Goal: Transaction & Acquisition: Purchase product/service

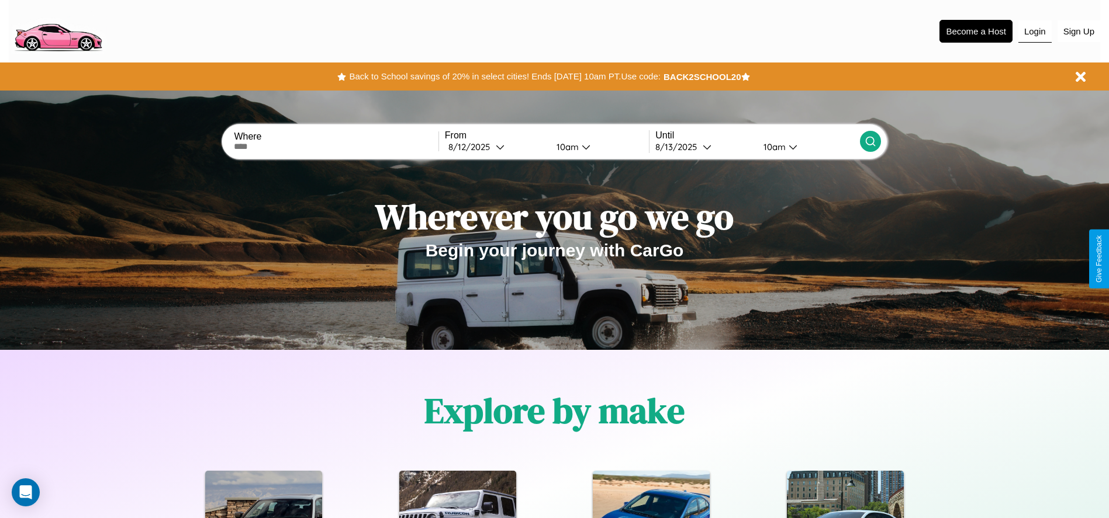
click at [1035, 31] on button "Login" at bounding box center [1034, 31] width 33 height 22
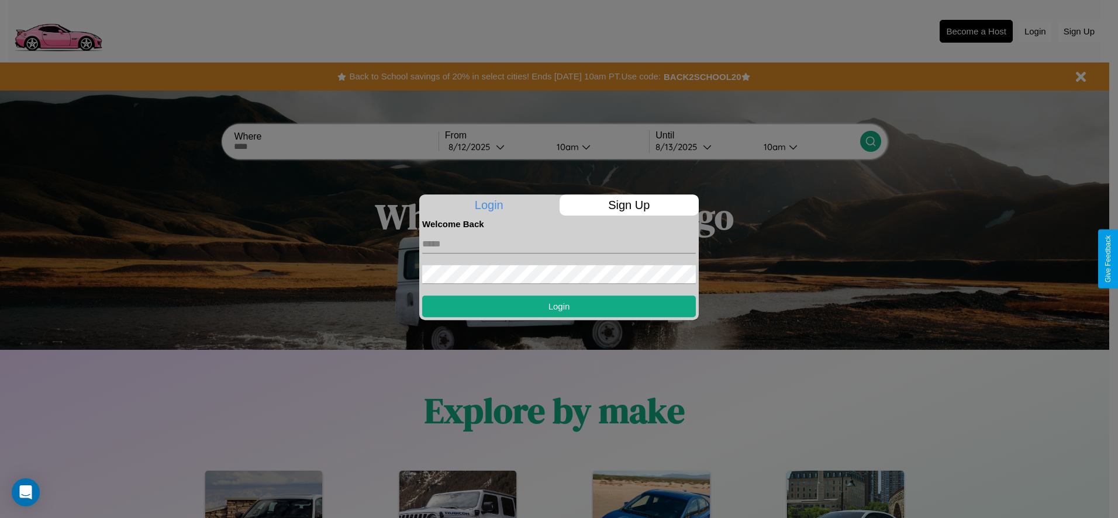
click at [336, 147] on div at bounding box center [559, 259] width 1118 height 518
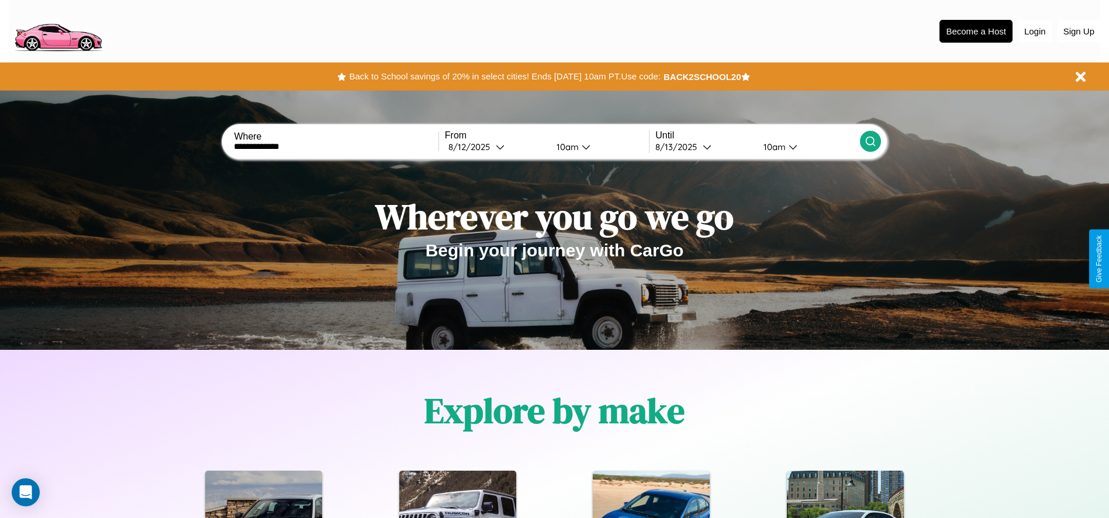
type input "**********"
click at [496, 147] on div "8 / 12 / 2025" at bounding box center [471, 146] width 47 height 11
select select "*"
select select "****"
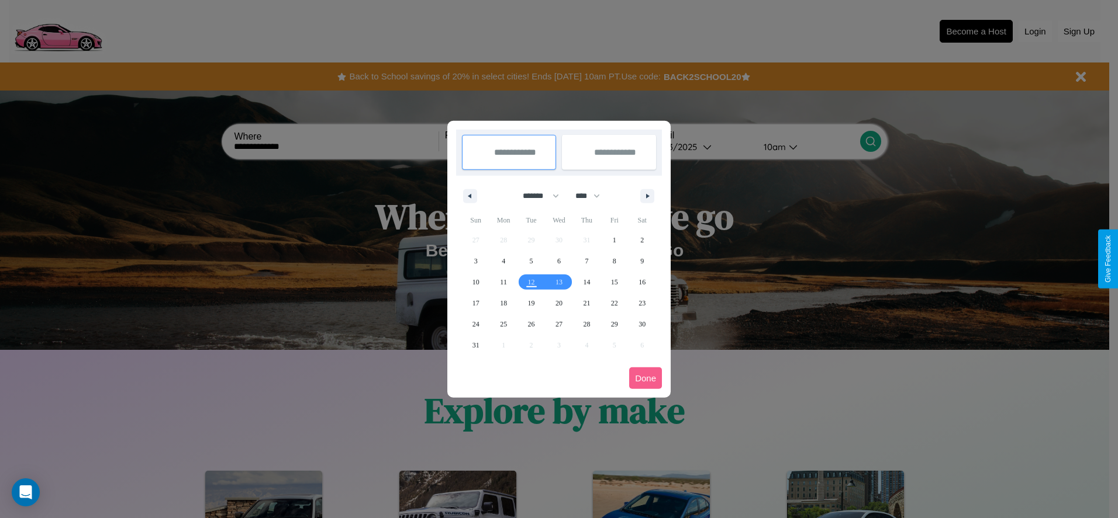
drag, startPoint x: 535, startPoint y: 196, endPoint x: 559, endPoint y: 234, distance: 45.1
click at [535, 196] on select "******* ******** ***** ***** *** **** **** ****** ********* ******* ******** **…" at bounding box center [539, 195] width 50 height 19
select select "*"
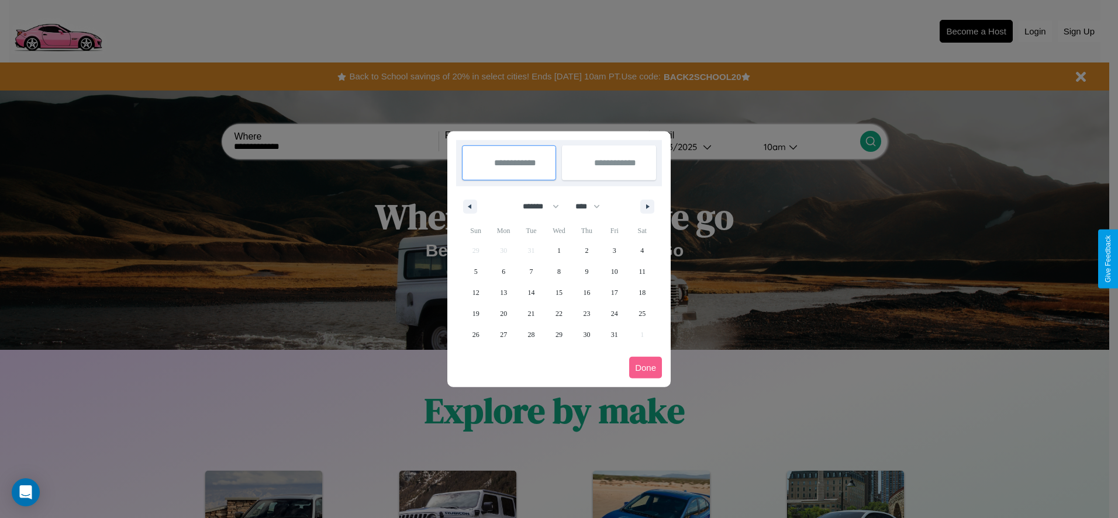
drag, startPoint x: 593, startPoint y: 206, endPoint x: 559, endPoint y: 234, distance: 44.0
click at [593, 206] on select "**** **** **** **** **** **** **** **** **** **** **** **** **** **** **** ****…" at bounding box center [586, 206] width 35 height 19
select select "****"
click at [503, 313] on span "19" at bounding box center [503, 313] width 7 height 21
type input "**********"
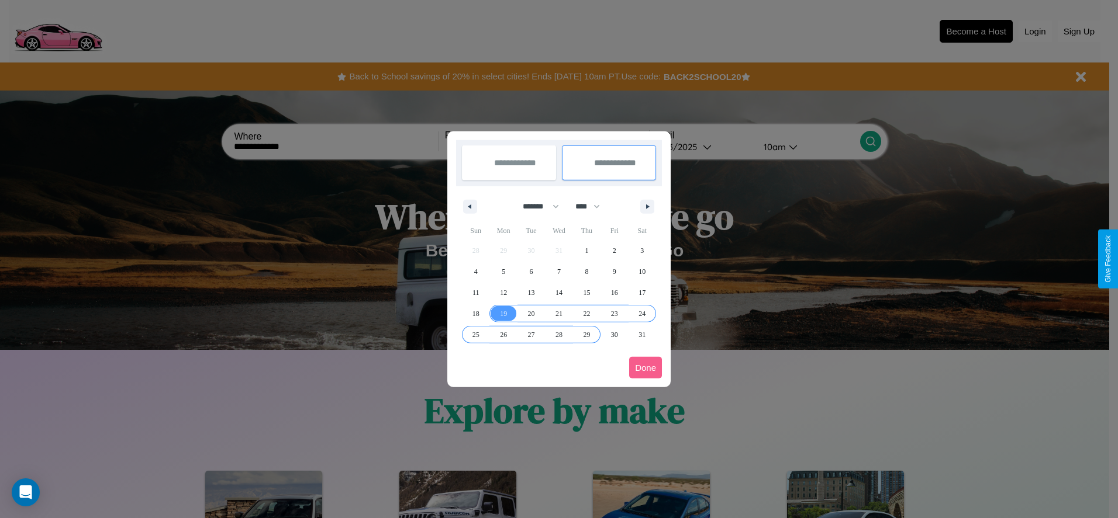
click at [586, 334] on span "29" at bounding box center [586, 334] width 7 height 21
type input "**********"
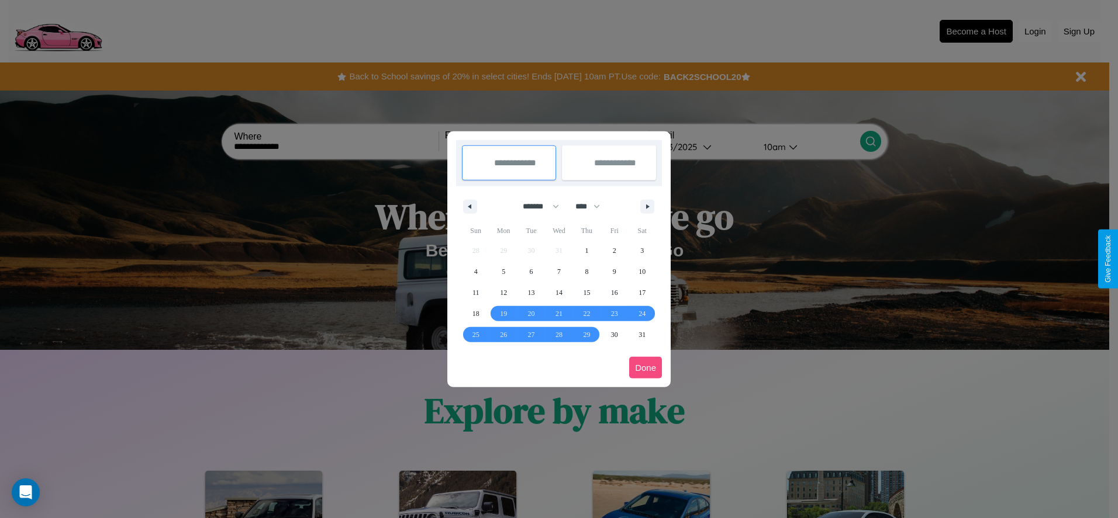
click at [645, 368] on button "Done" at bounding box center [645, 368] width 33 height 22
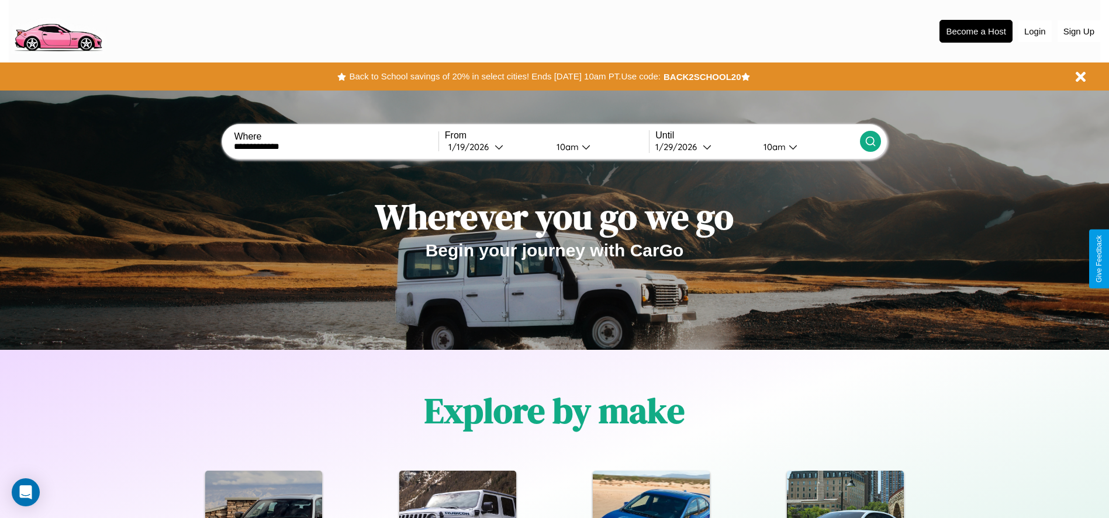
click at [870, 141] on icon at bounding box center [871, 142] width 12 height 12
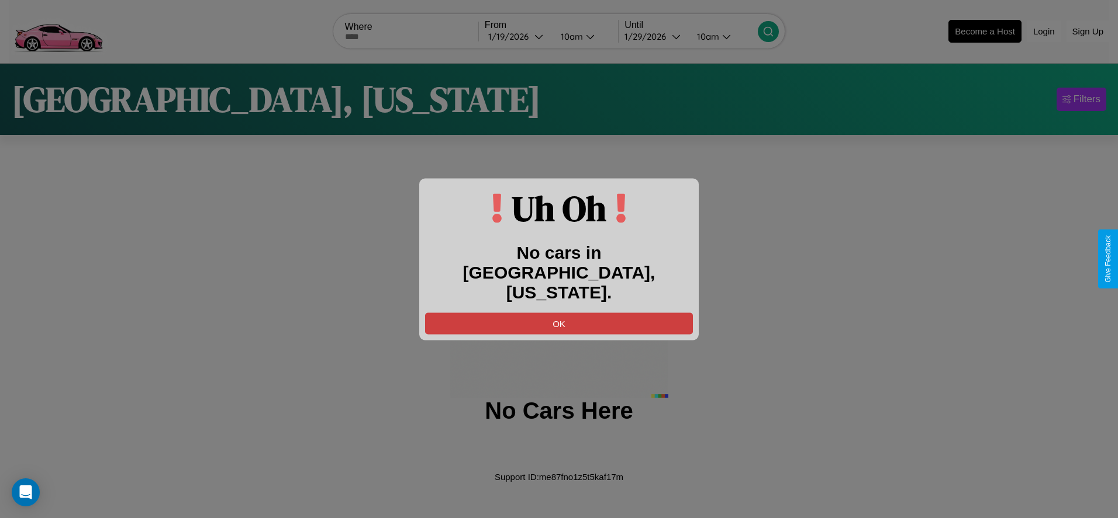
click at [559, 313] on button "OK" at bounding box center [559, 324] width 268 height 22
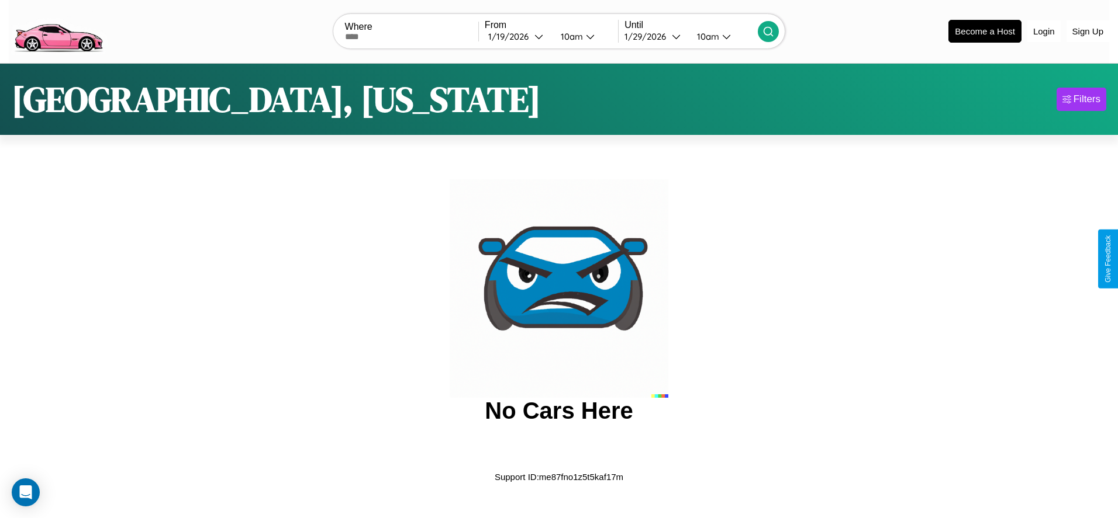
click at [58, 30] on img at bounding box center [58, 30] width 99 height 49
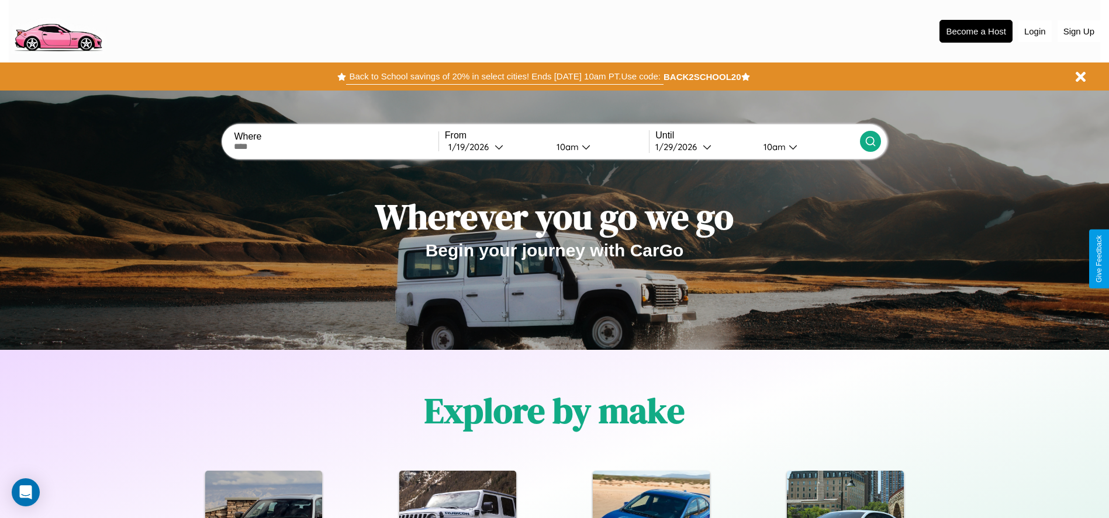
click at [504, 77] on button "Back to School savings of 20% in select cities! Ends 9/1 at 10am PT. Use code:" at bounding box center [504, 76] width 317 height 16
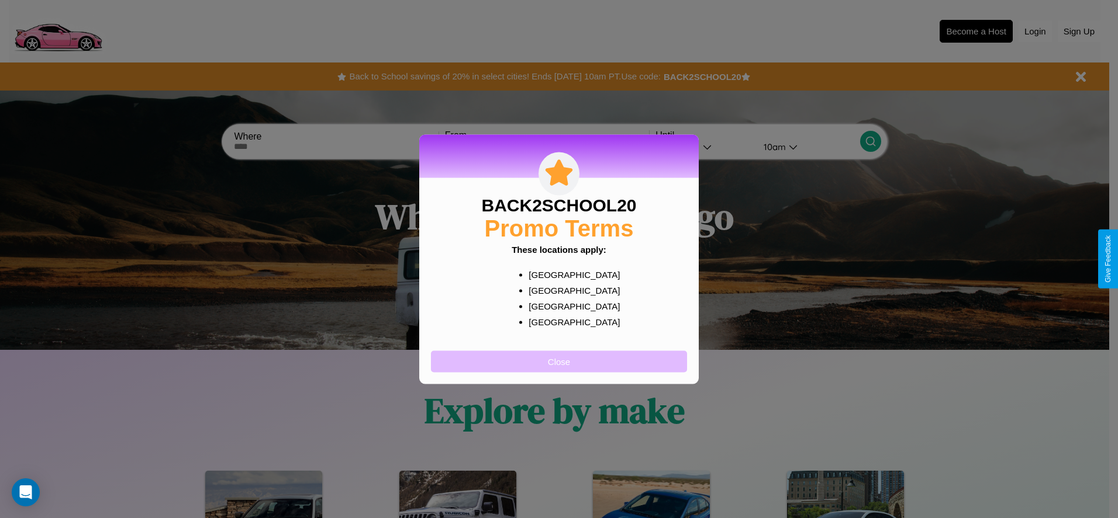
click at [559, 361] on button "Close" at bounding box center [559, 362] width 256 height 22
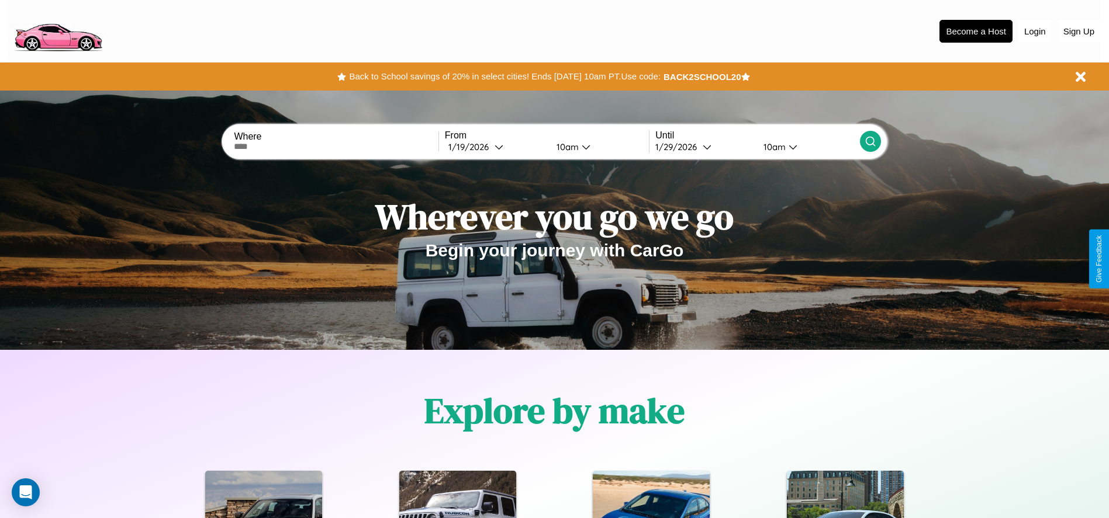
scroll to position [1677, 0]
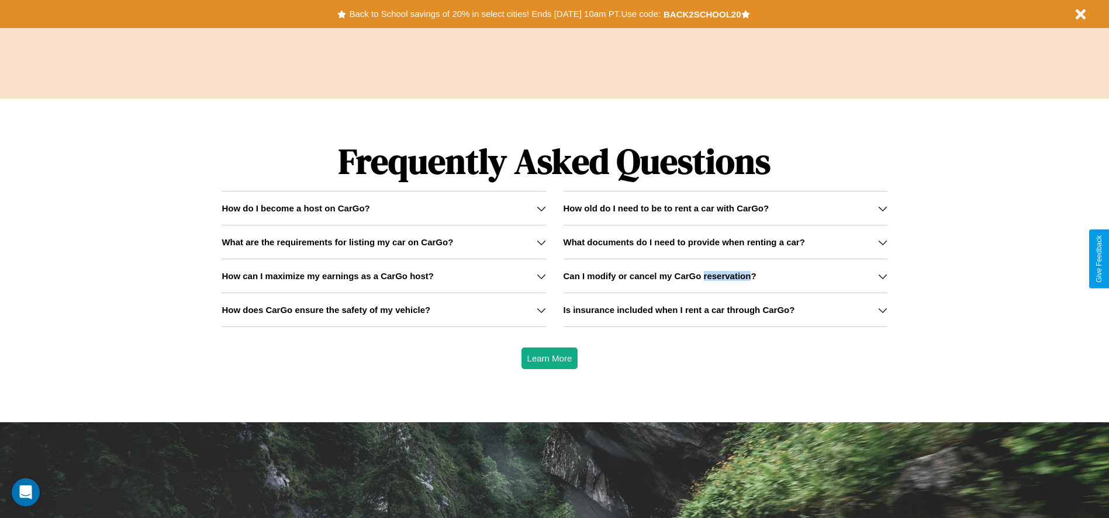
click at [725, 276] on h3 "Can I modify or cancel my CarGo reservation?" at bounding box center [659, 276] width 193 height 10
click at [541, 310] on icon at bounding box center [541, 310] width 9 height 9
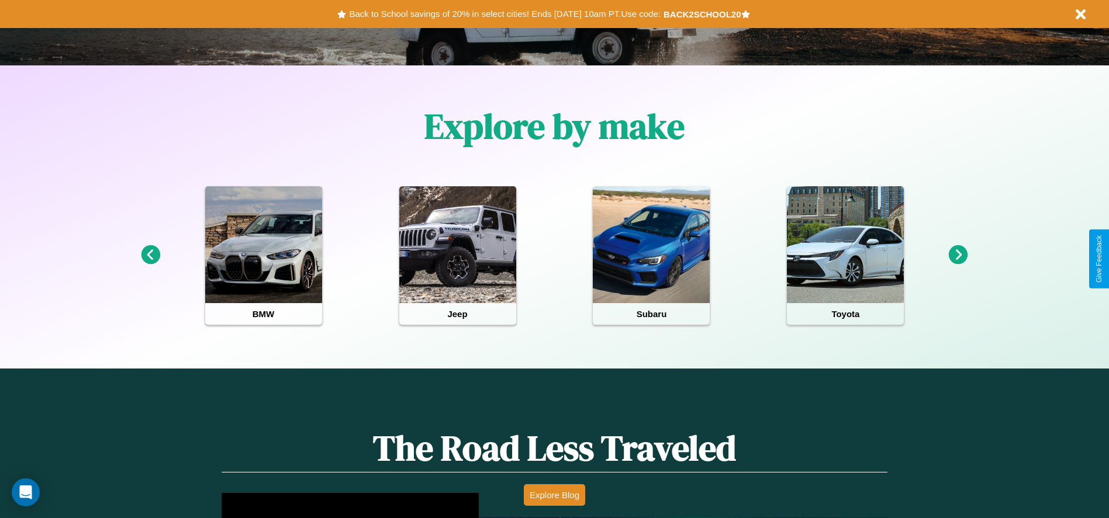
scroll to position [0, 0]
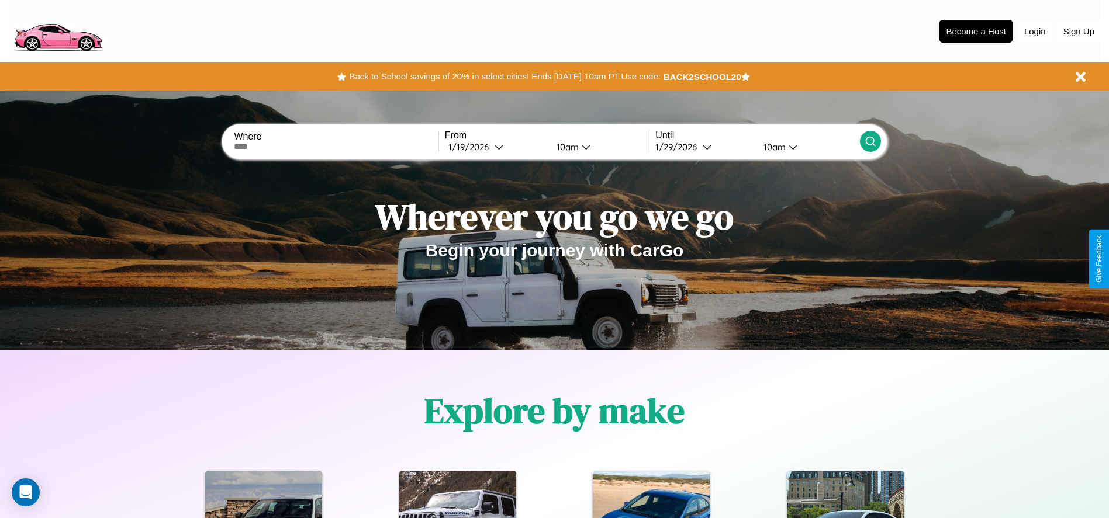
click at [336, 147] on input "text" at bounding box center [336, 146] width 204 height 9
type input "**********"
click at [496, 147] on icon at bounding box center [499, 147] width 9 height 9
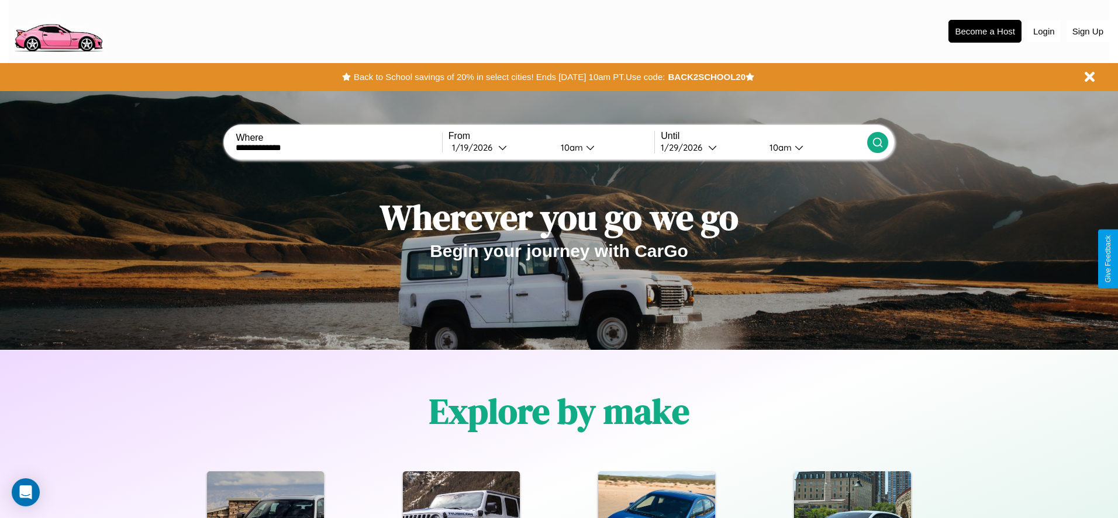
select select "*"
select select "****"
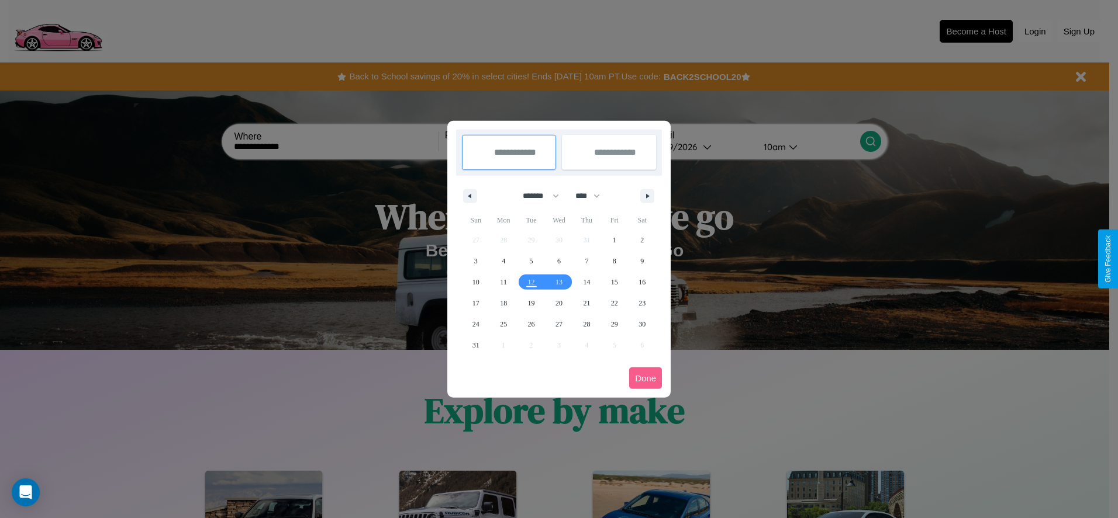
drag, startPoint x: 535, startPoint y: 196, endPoint x: 559, endPoint y: 234, distance: 45.1
click at [535, 196] on select "******* ******** ***** ***** *** **** **** ****** ********* ******* ******** **…" at bounding box center [539, 195] width 50 height 19
select select "*"
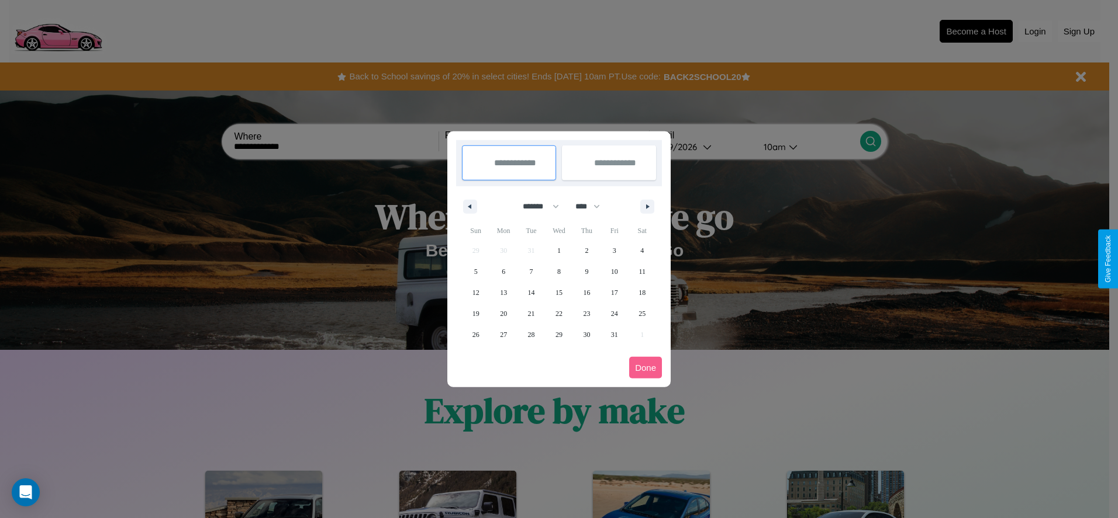
drag, startPoint x: 593, startPoint y: 206, endPoint x: 559, endPoint y: 234, distance: 44.0
click at [593, 206] on select "**** **** **** **** **** **** **** **** **** **** **** **** **** **** **** ****…" at bounding box center [586, 206] width 35 height 19
select select "****"
click at [503, 313] on span "19" at bounding box center [503, 313] width 7 height 21
type input "**********"
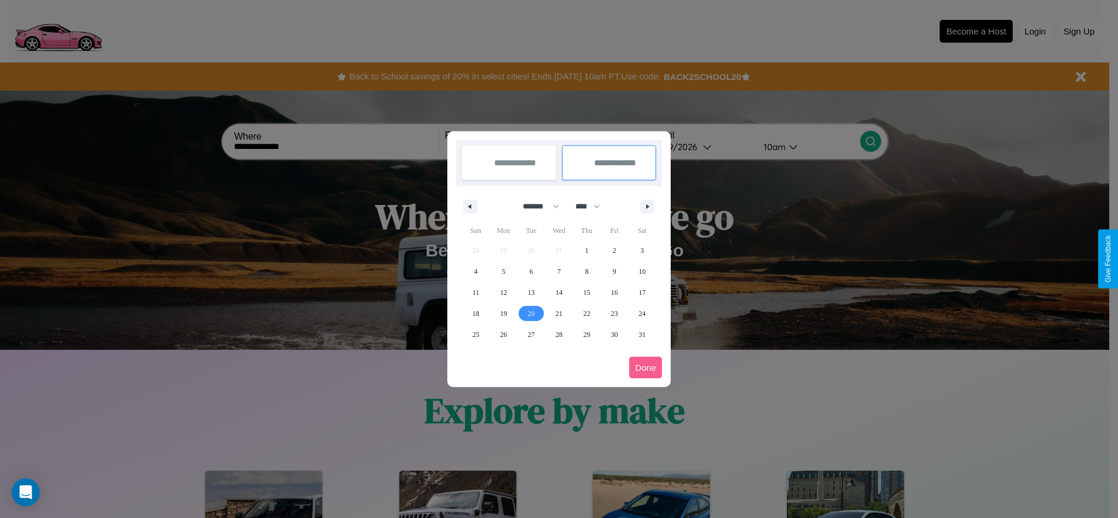
click at [531, 313] on span "20" at bounding box center [531, 313] width 7 height 21
type input "**********"
click at [645, 368] on button "Done" at bounding box center [645, 368] width 33 height 22
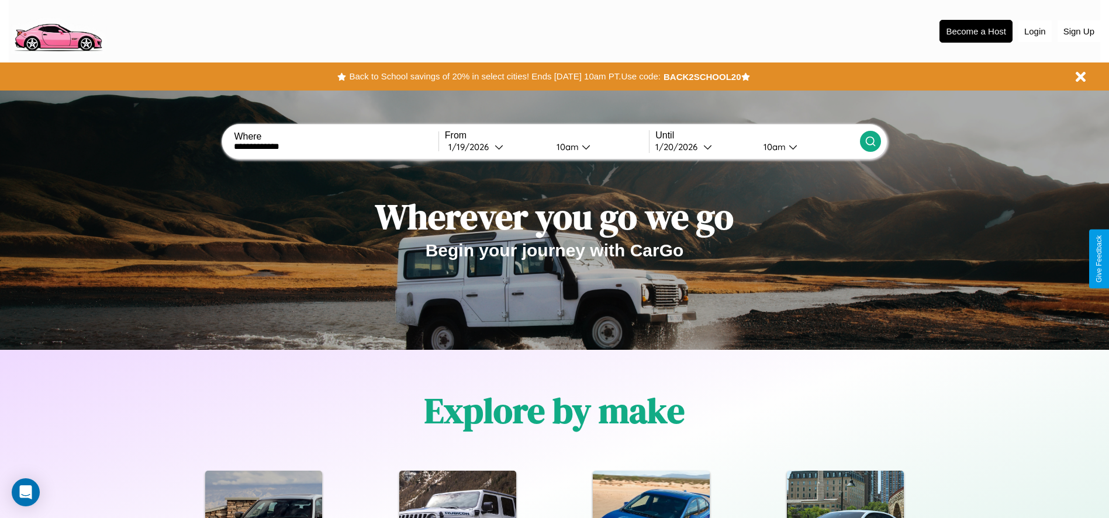
click at [565, 147] on div "10am" at bounding box center [566, 146] width 31 height 11
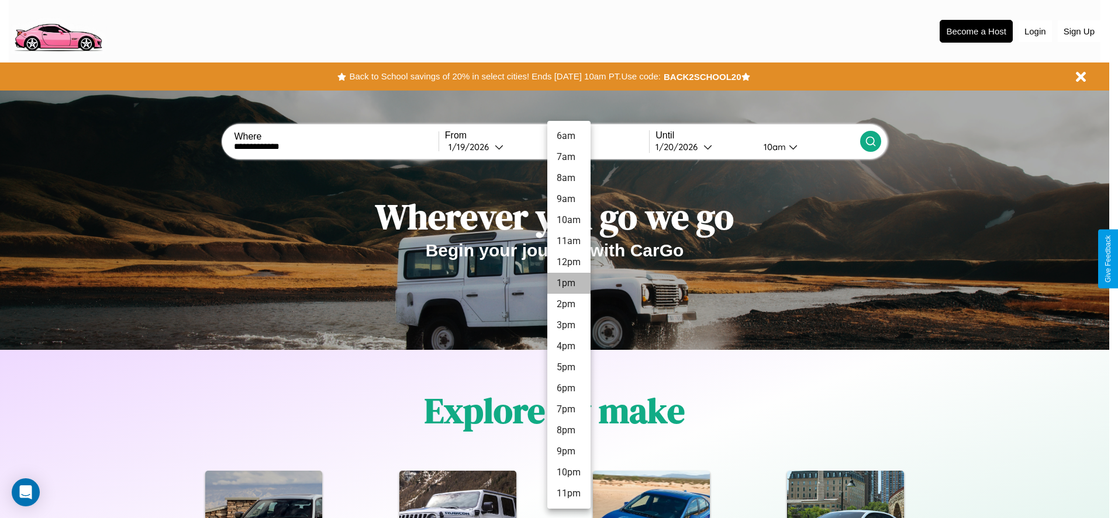
click at [568, 283] on li "1pm" at bounding box center [568, 283] width 43 height 21
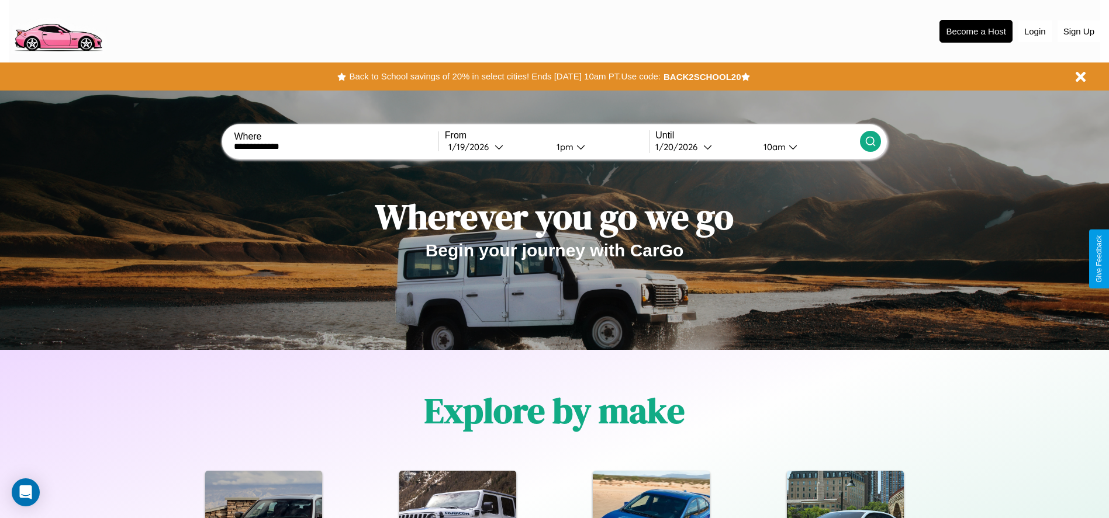
click at [870, 141] on icon at bounding box center [871, 142] width 12 height 12
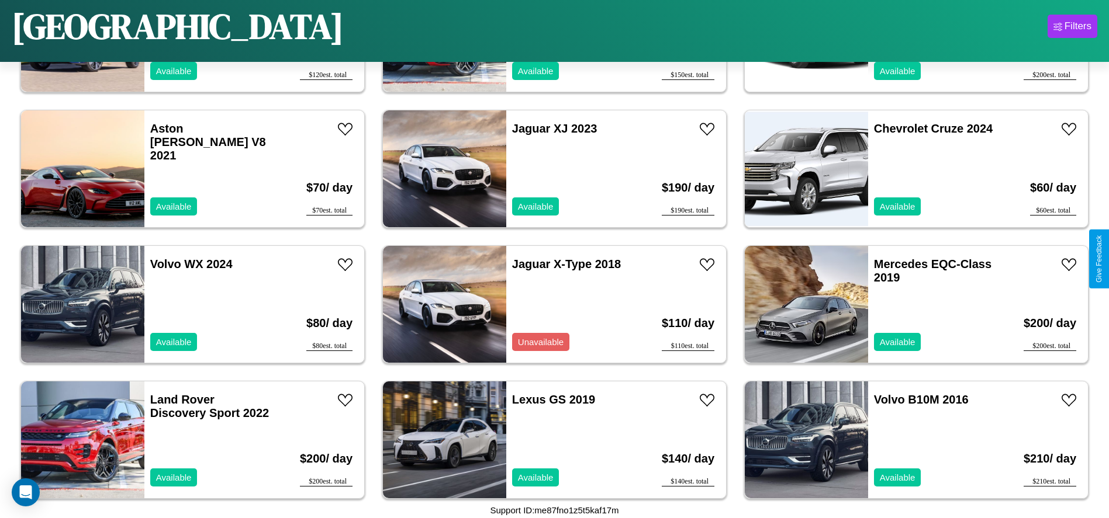
scroll to position [1351, 0]
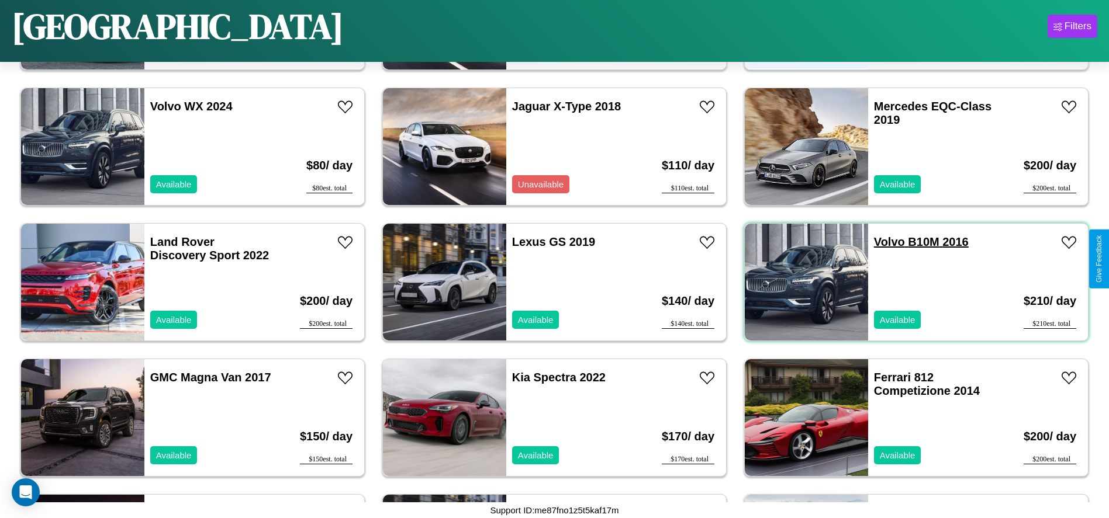
click at [882, 242] on link "Volvo B10M 2016" at bounding box center [921, 242] width 95 height 13
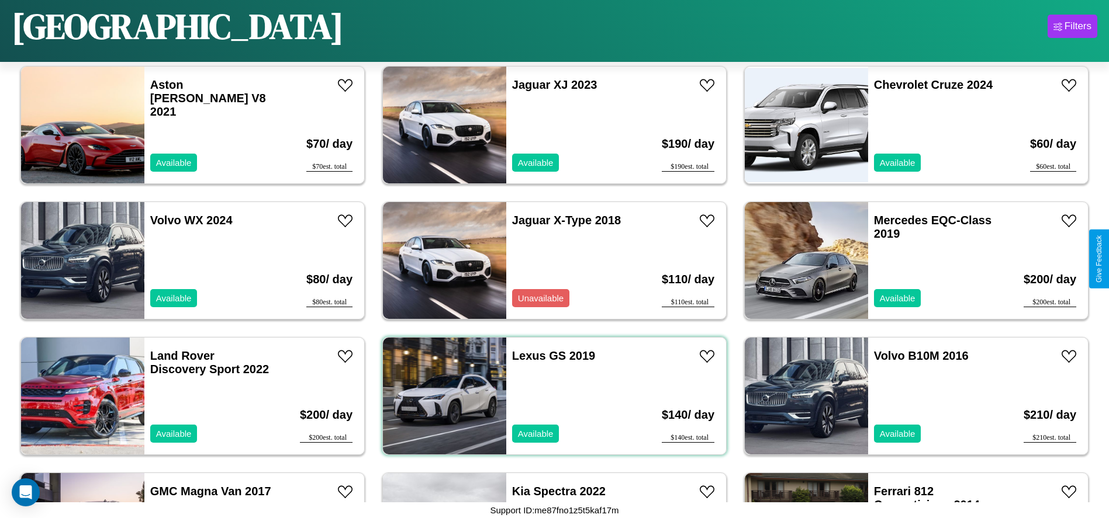
scroll to position [1215, 0]
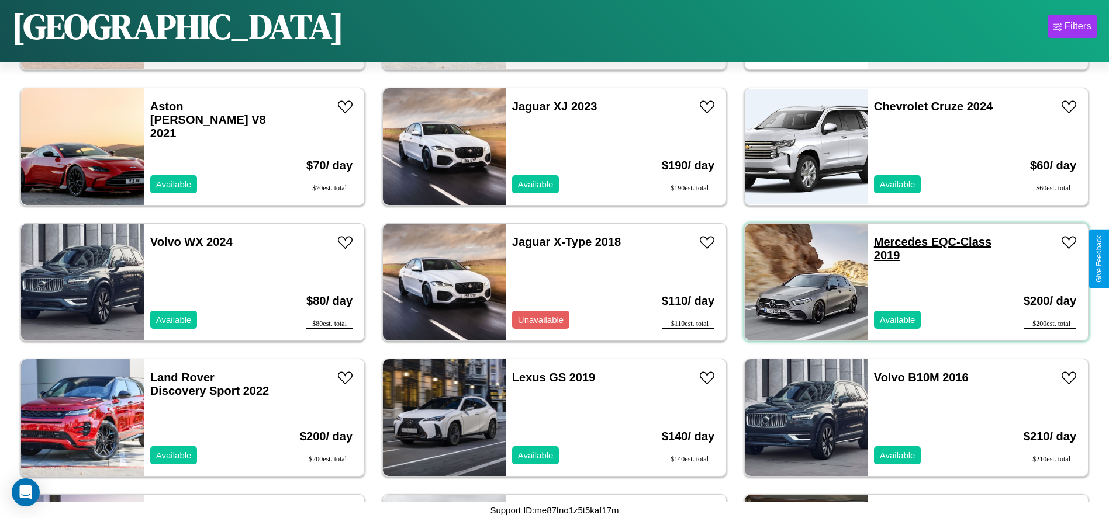
click at [893, 242] on link "Mercedes EQC-Class 2019" at bounding box center [932, 249] width 117 height 26
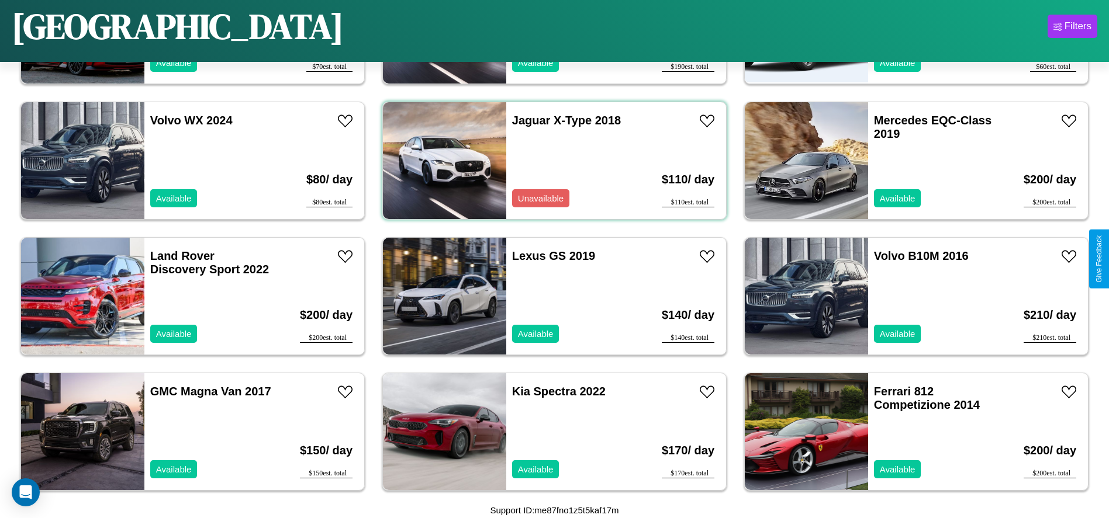
scroll to position [1622, 0]
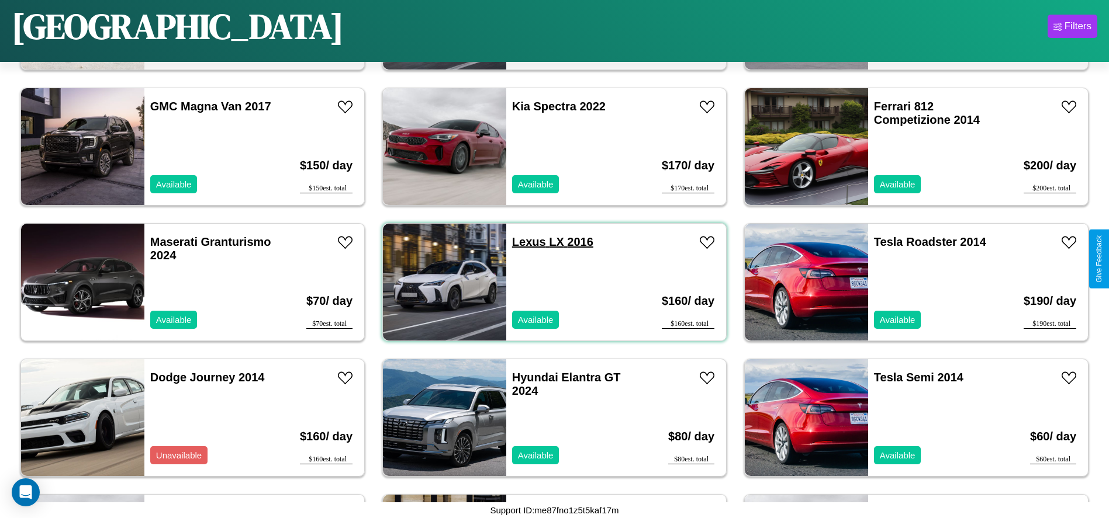
click at [524, 242] on link "Lexus LX 2016" at bounding box center [552, 242] width 81 height 13
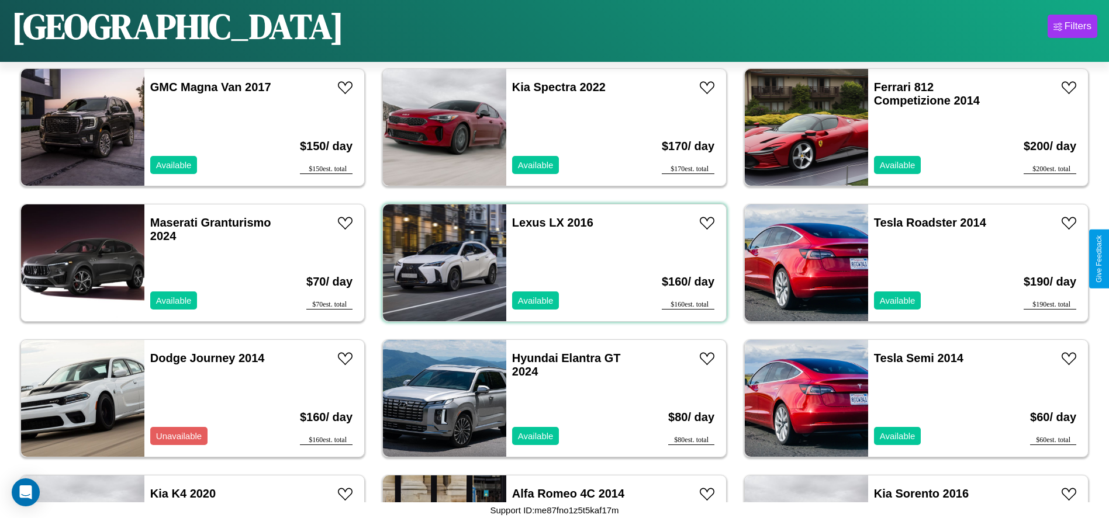
scroll to position [1893, 0]
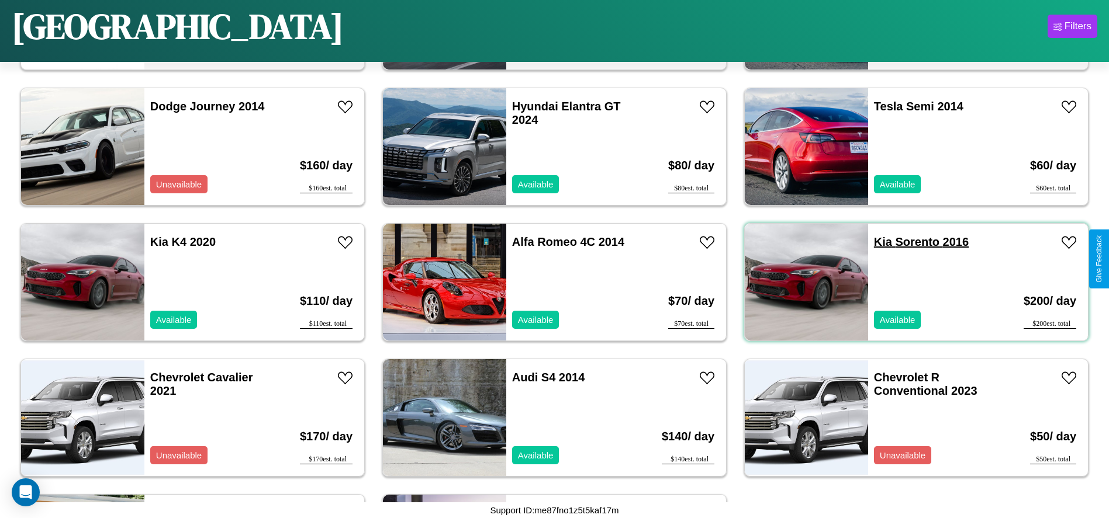
click at [876, 242] on link "Kia Sorento 2016" at bounding box center [921, 242] width 95 height 13
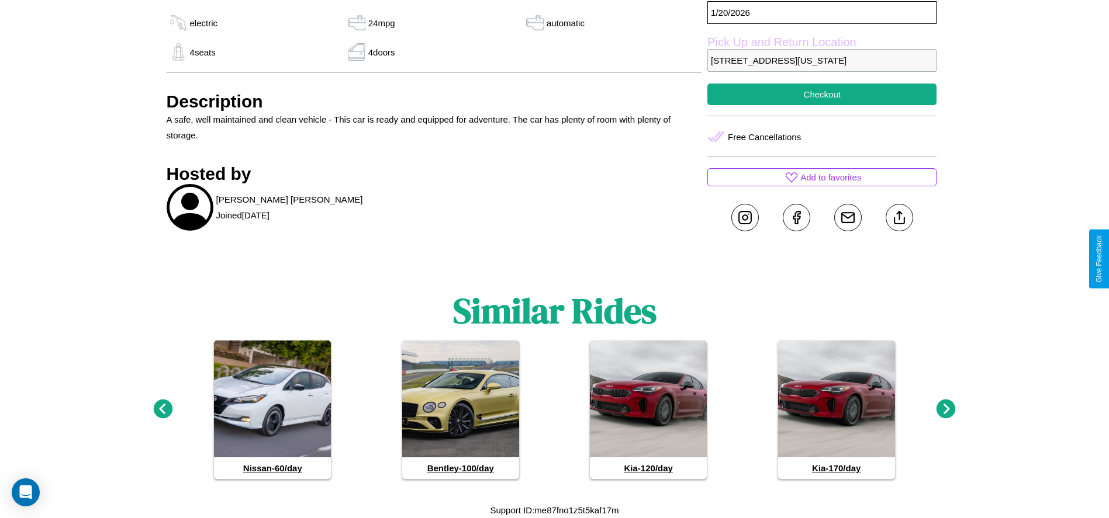
scroll to position [495, 0]
click at [946, 410] on icon at bounding box center [945, 409] width 19 height 19
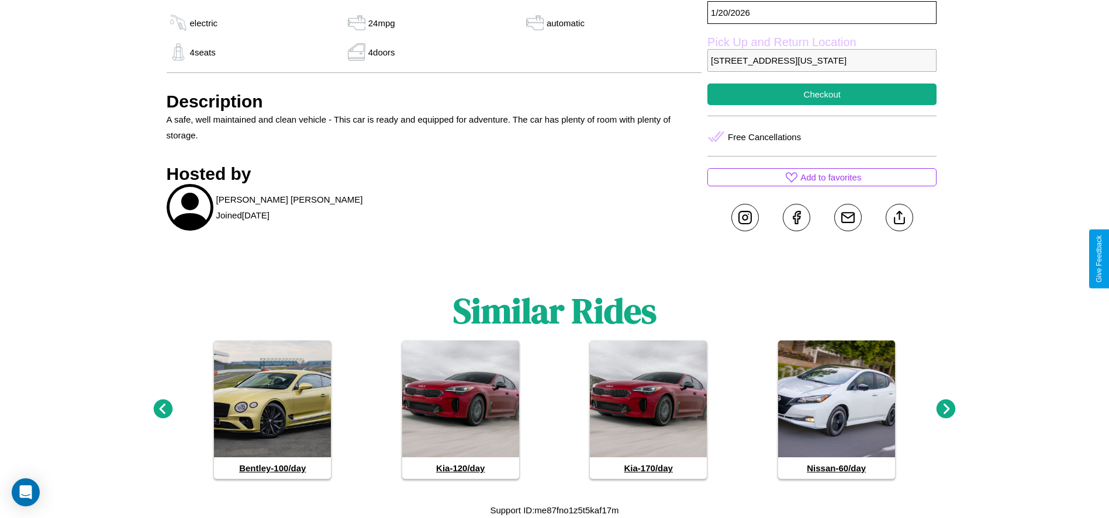
click at [162, 410] on icon at bounding box center [162, 409] width 19 height 19
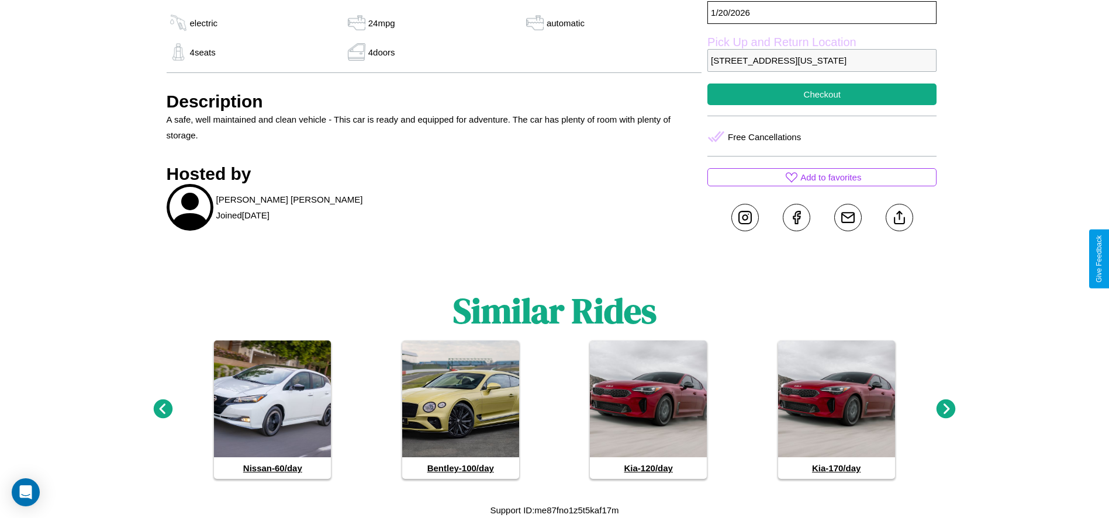
click at [946, 410] on icon at bounding box center [945, 409] width 19 height 19
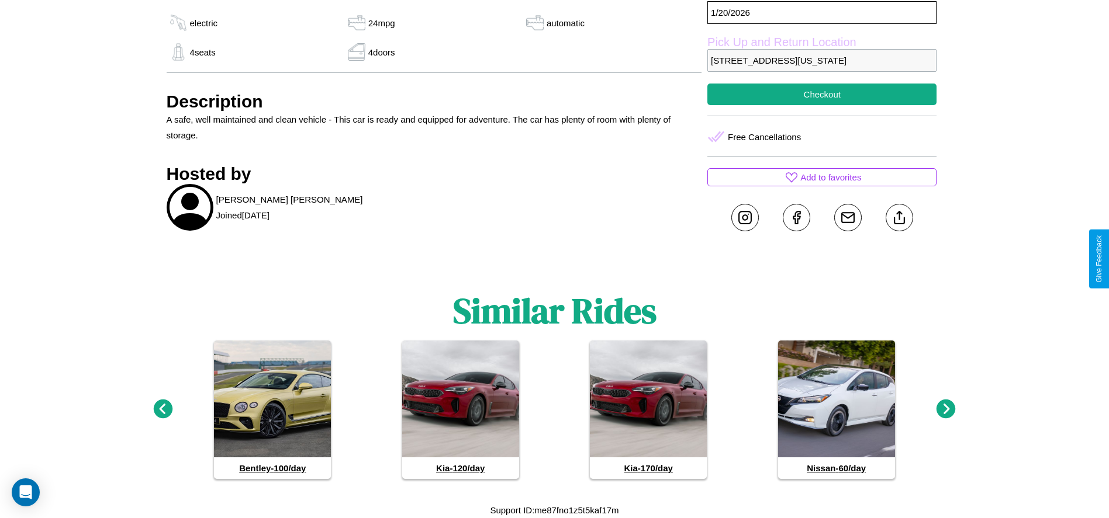
click at [946, 410] on icon at bounding box center [945, 409] width 19 height 19
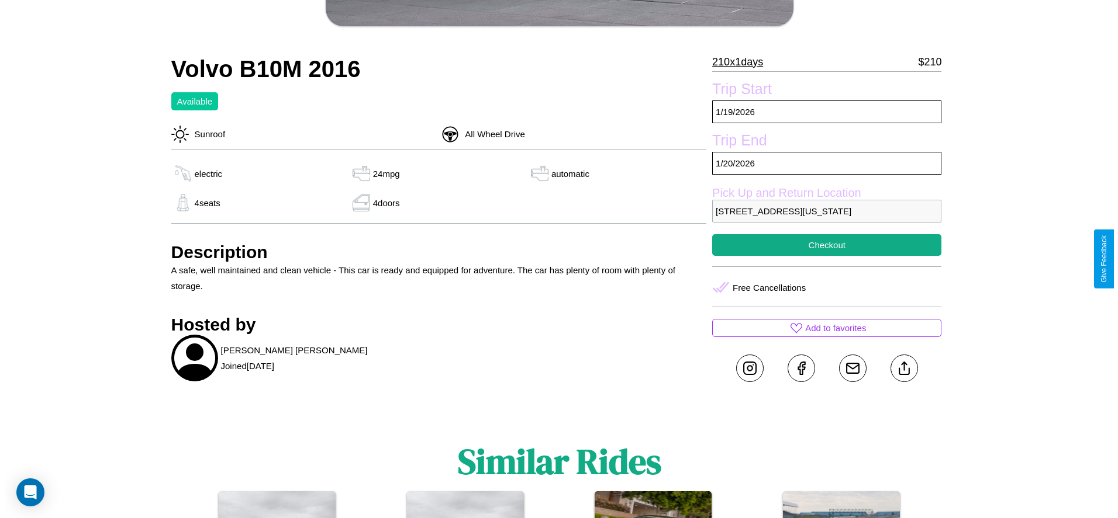
scroll to position [181, 0]
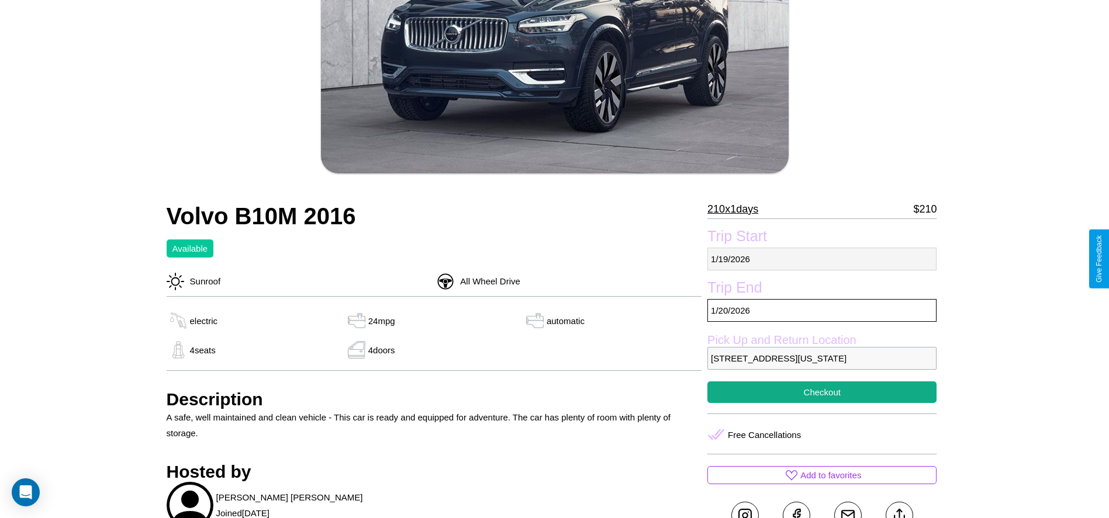
click at [822, 259] on p "[DATE]" at bounding box center [821, 259] width 229 height 23
select select "*"
select select "****"
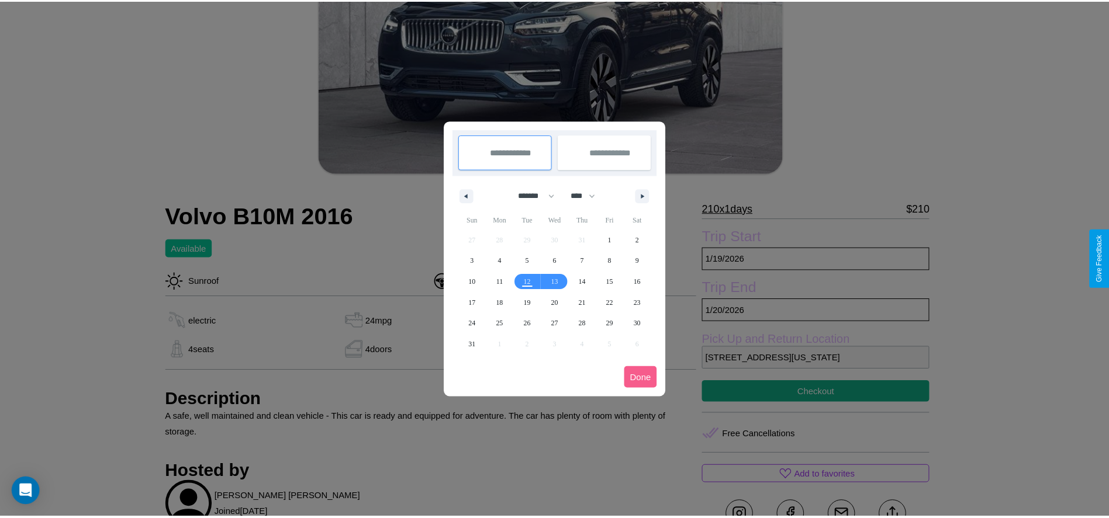
scroll to position [0, 0]
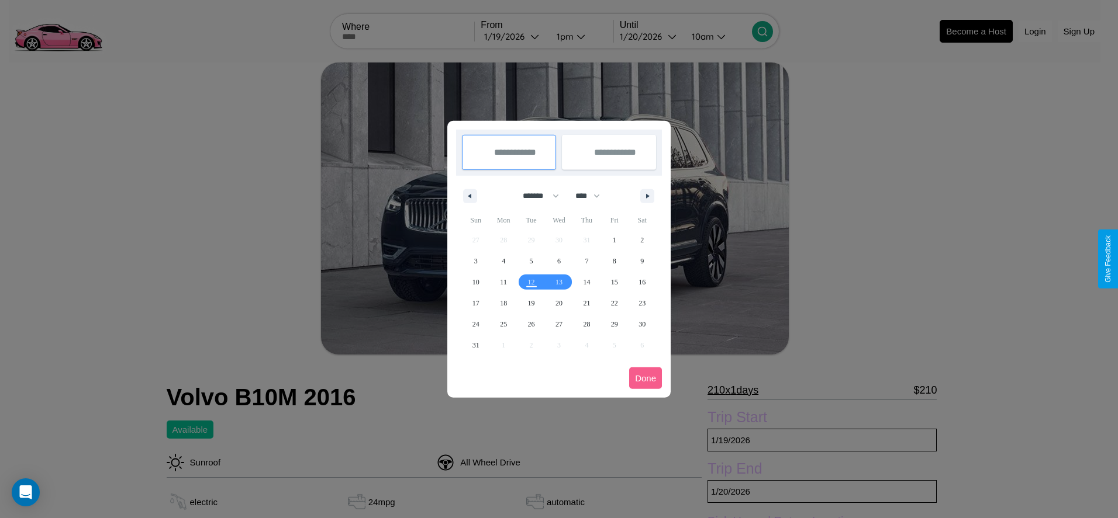
click at [513, 36] on div at bounding box center [559, 259] width 1118 height 518
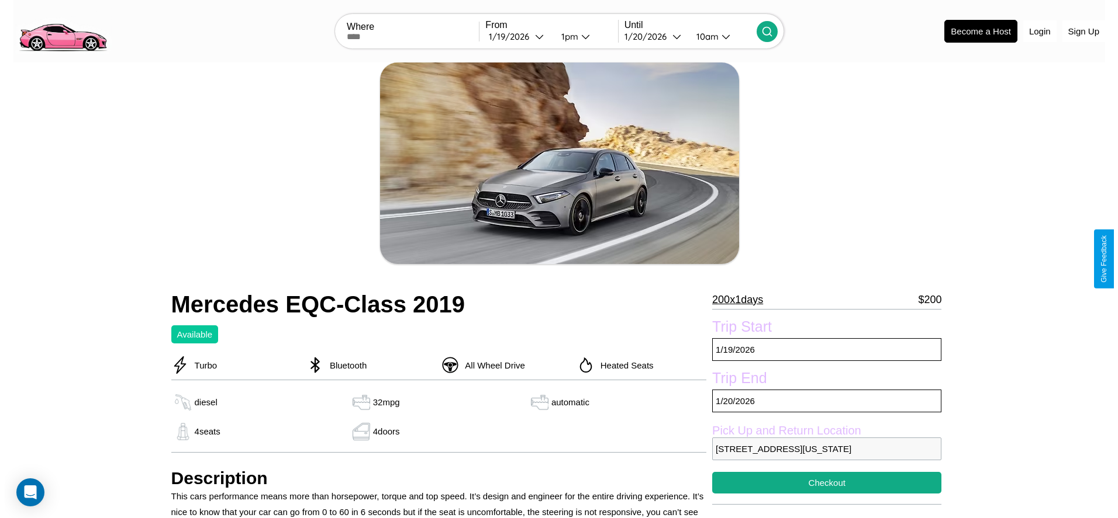
scroll to position [91, 0]
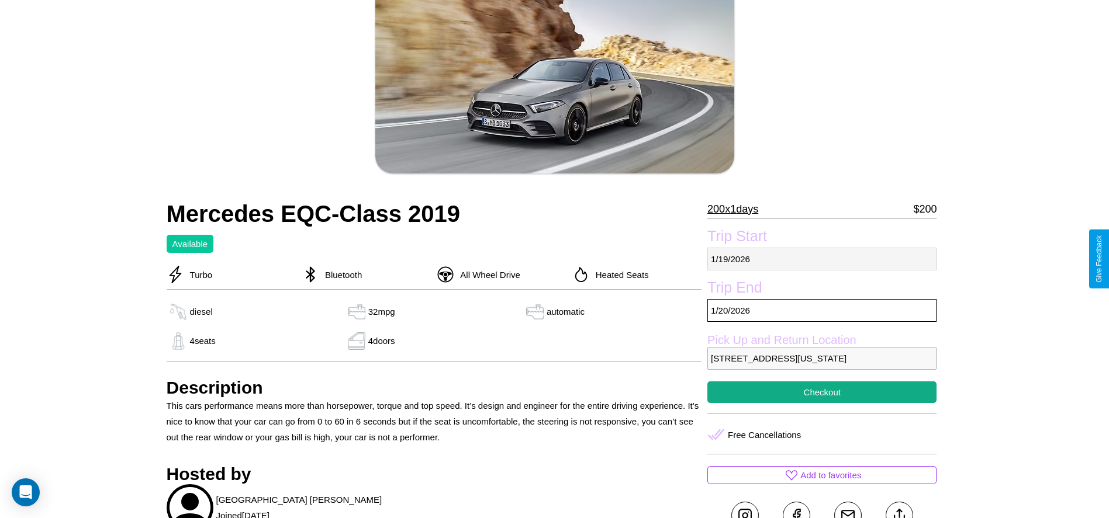
click at [822, 259] on p "[DATE]" at bounding box center [821, 259] width 229 height 23
select select "*"
select select "****"
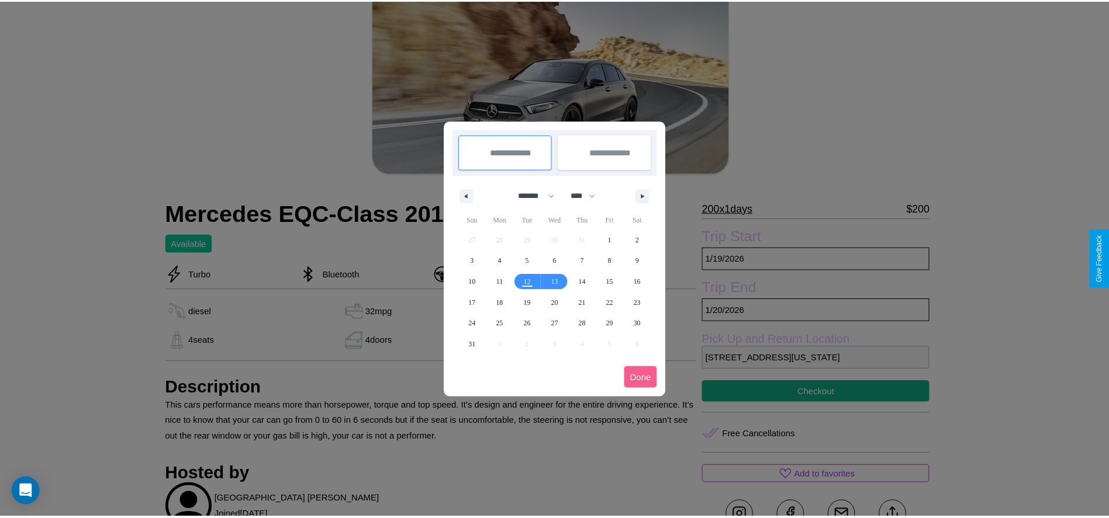
scroll to position [0, 0]
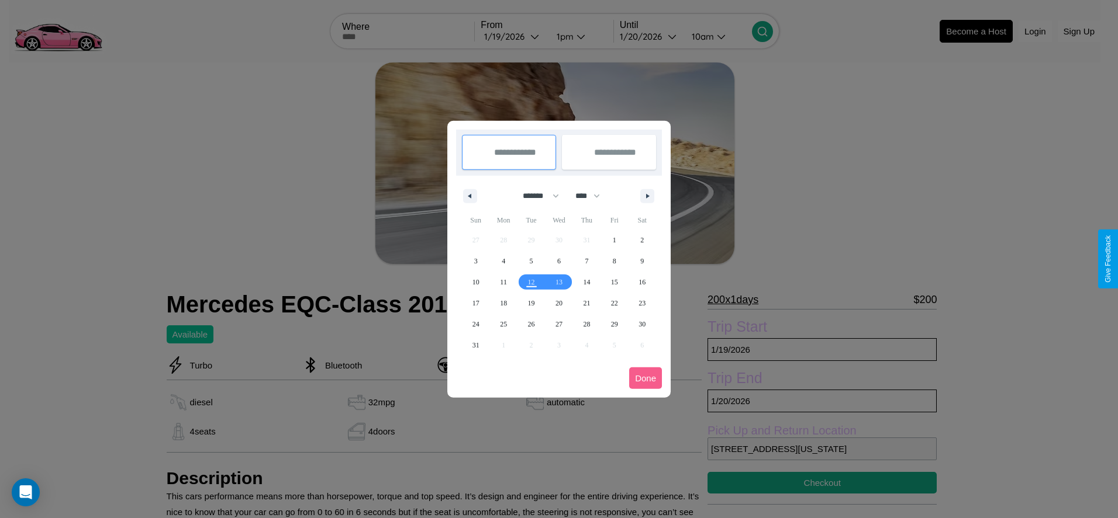
click at [513, 36] on div at bounding box center [559, 259] width 1118 height 518
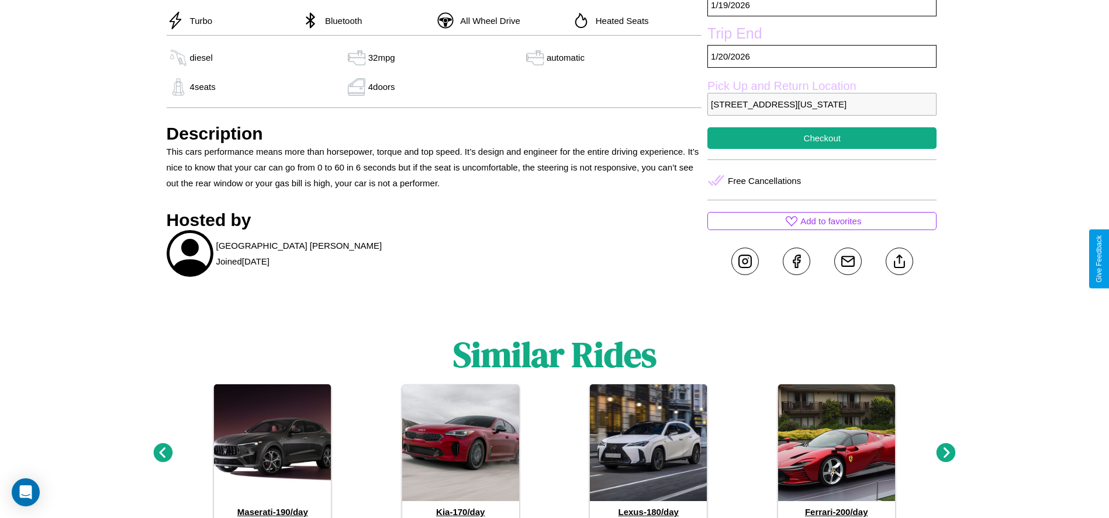
scroll to position [363, 0]
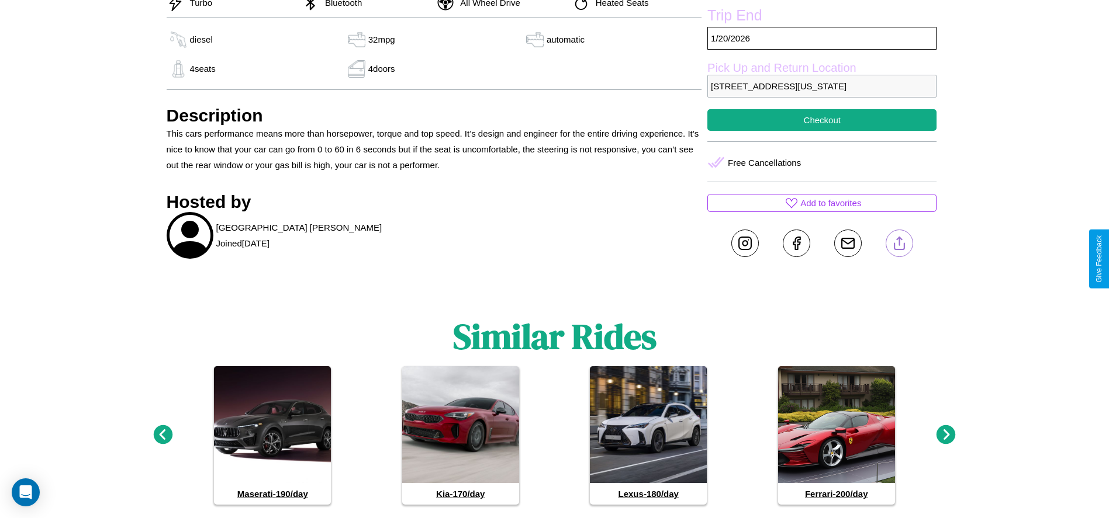
click at [899, 246] on line at bounding box center [899, 241] width 0 height 8
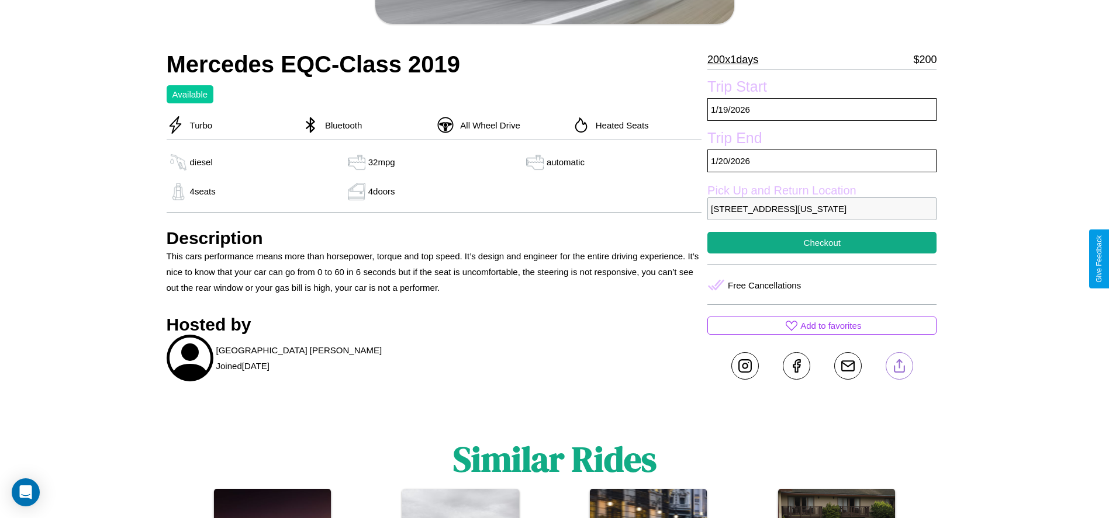
scroll to position [240, 0]
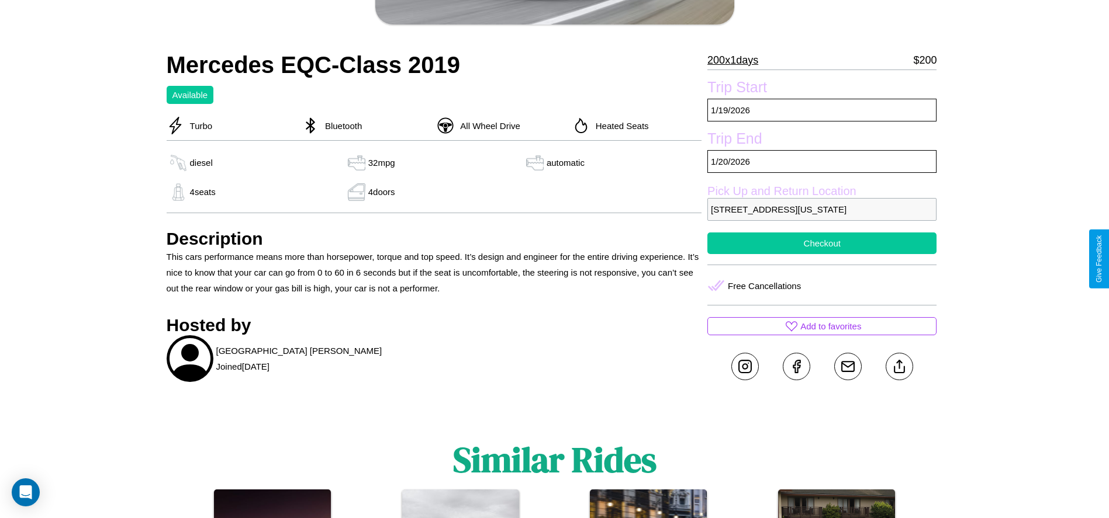
click at [822, 254] on button "Checkout" at bounding box center [821, 244] width 229 height 22
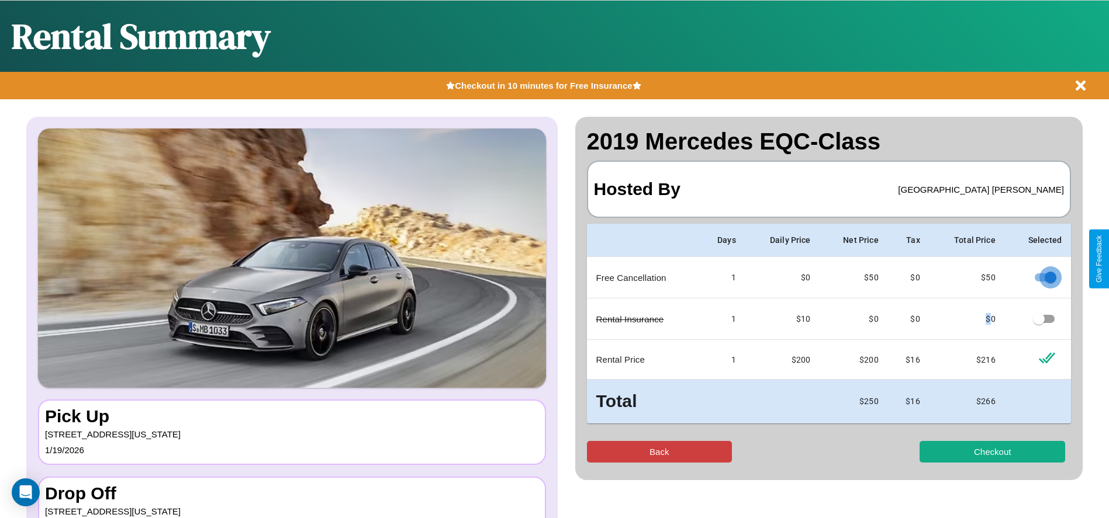
click at [659, 452] on button "Back" at bounding box center [660, 452] width 146 height 22
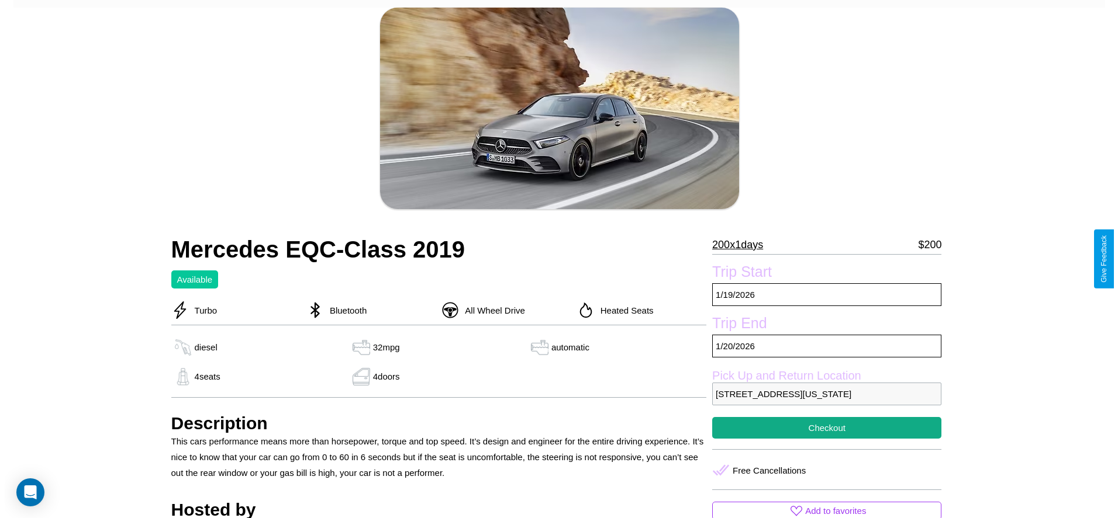
scroll to position [91, 0]
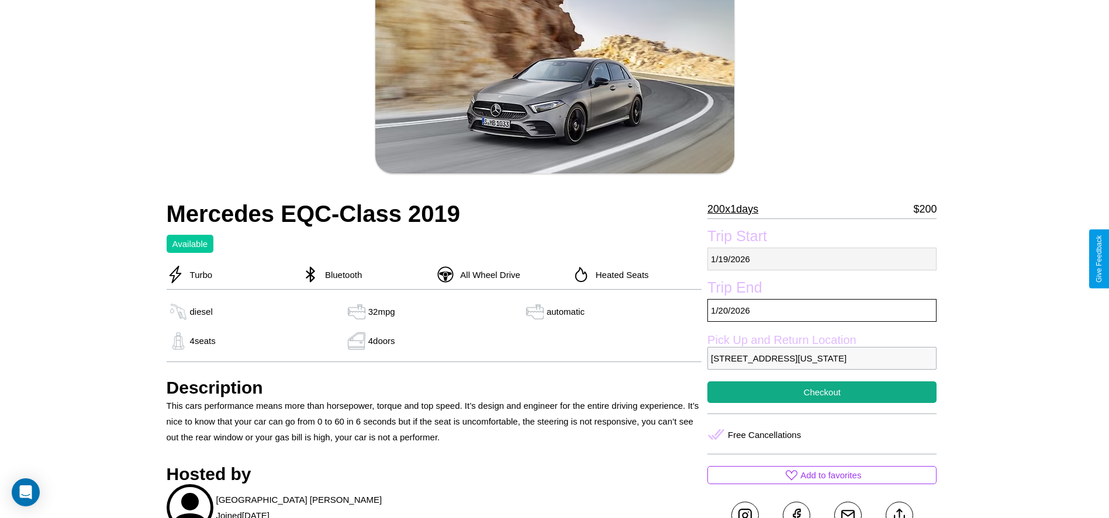
click at [822, 259] on p "1 / 19 / 2026" at bounding box center [821, 259] width 229 height 23
select select "*"
select select "****"
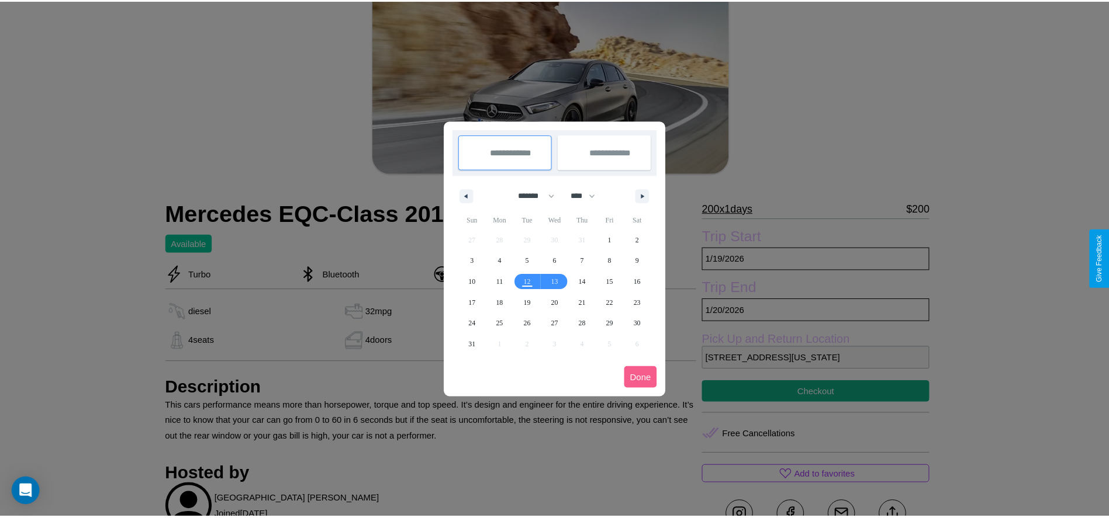
scroll to position [0, 0]
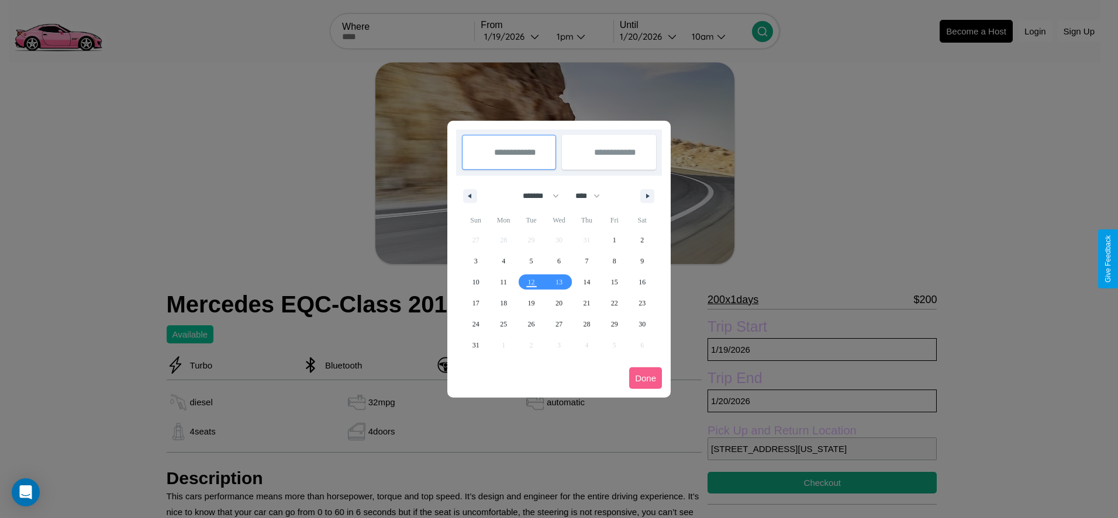
click at [513, 36] on div at bounding box center [559, 259] width 1118 height 518
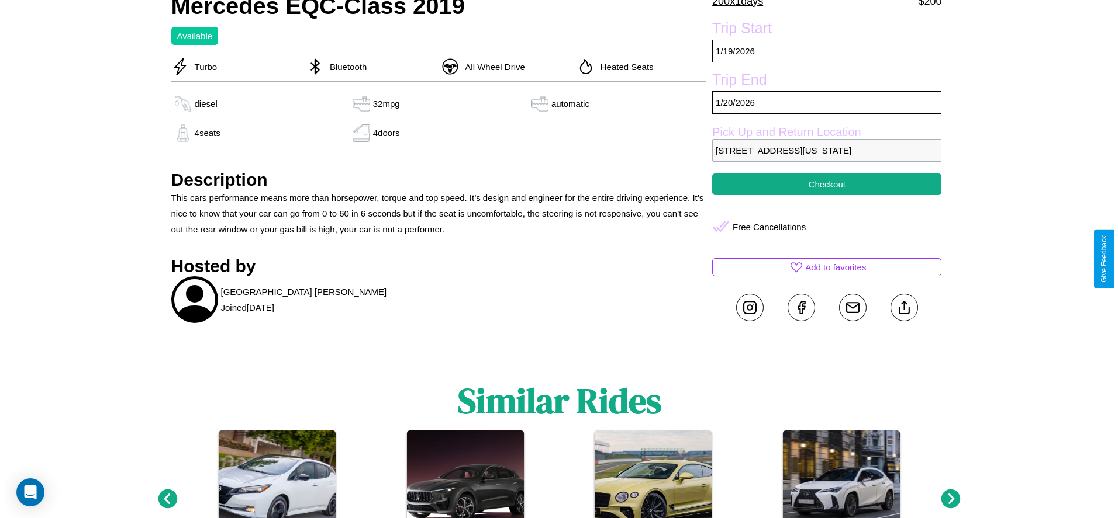
scroll to position [323, 0]
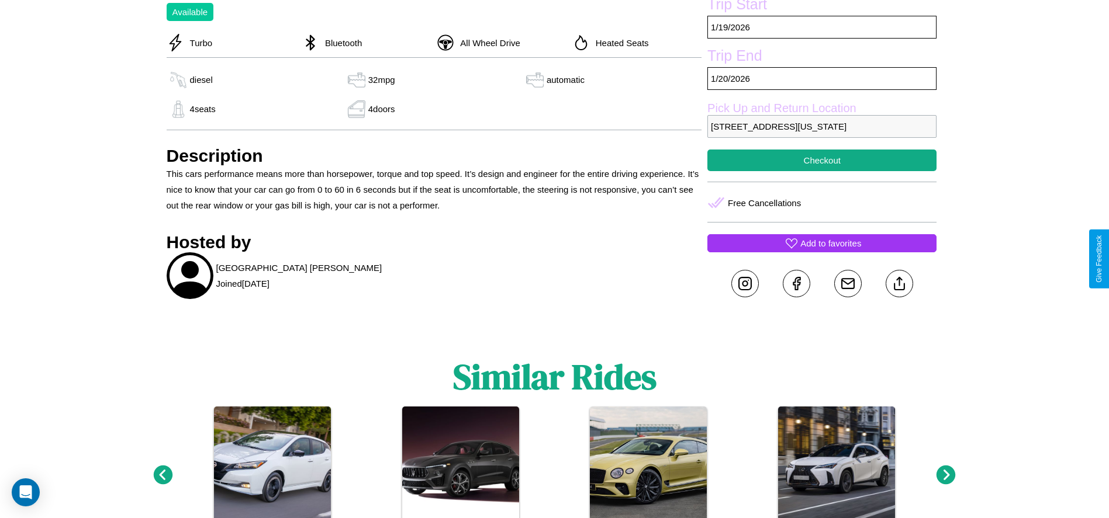
click at [822, 251] on p "Add to favorites" at bounding box center [830, 244] width 61 height 16
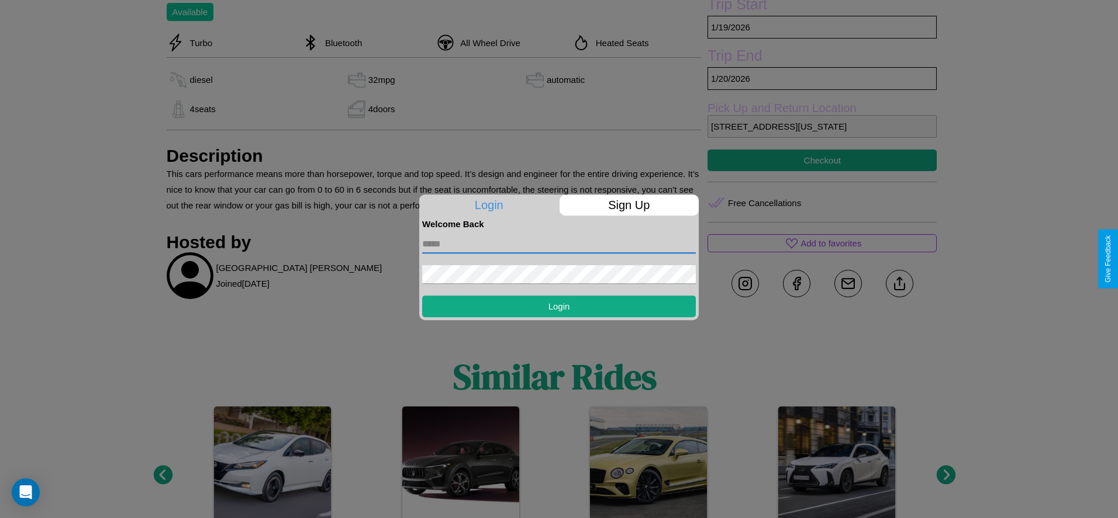
click at [559, 244] on input "text" at bounding box center [559, 244] width 274 height 19
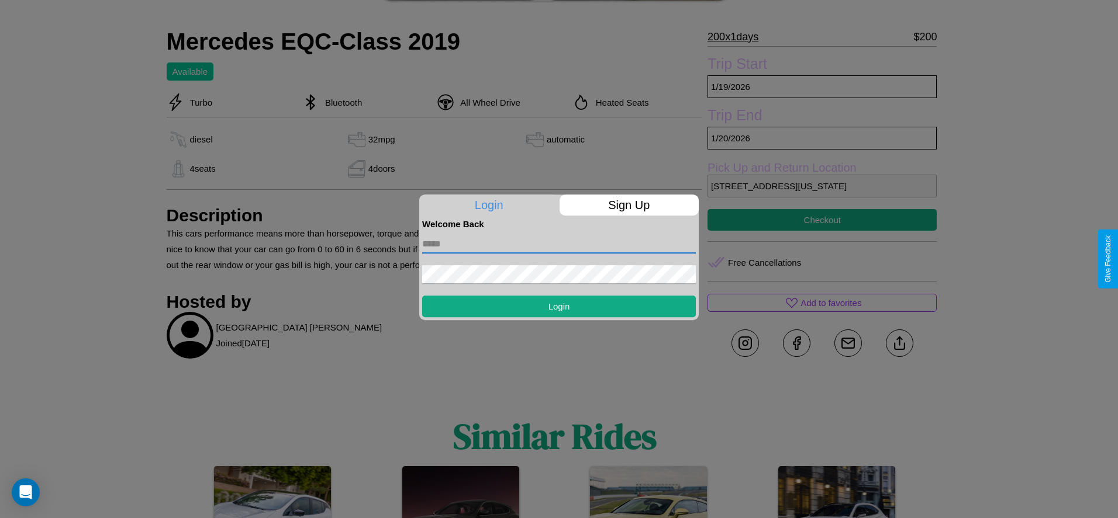
scroll to position [41, 0]
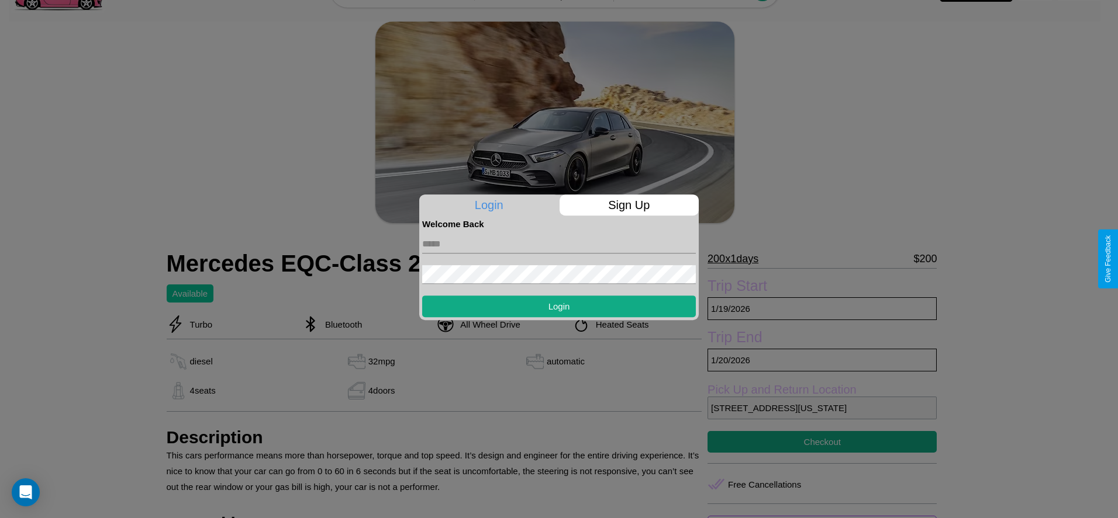
click at [737, 259] on div at bounding box center [559, 259] width 1118 height 518
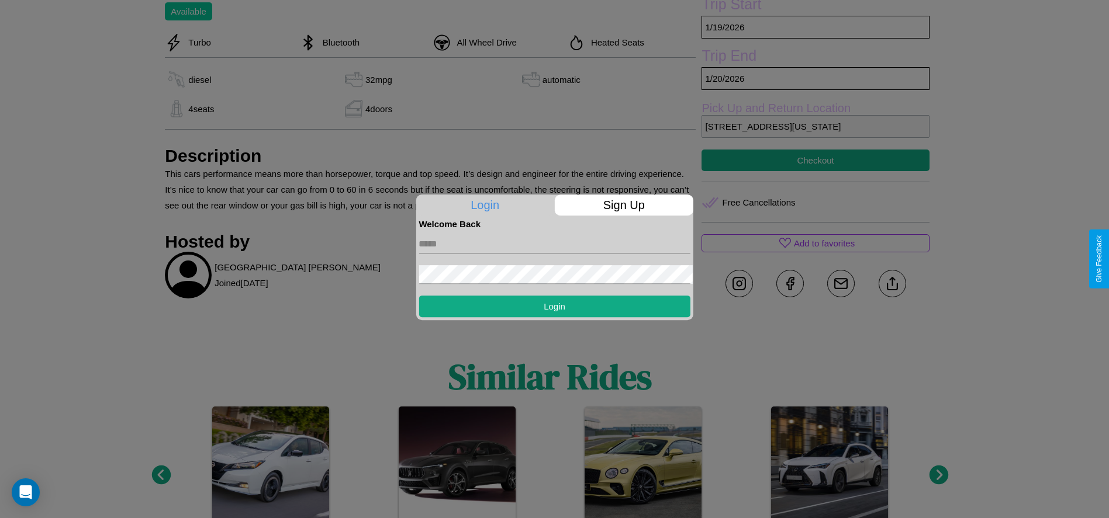
scroll to position [0, 0]
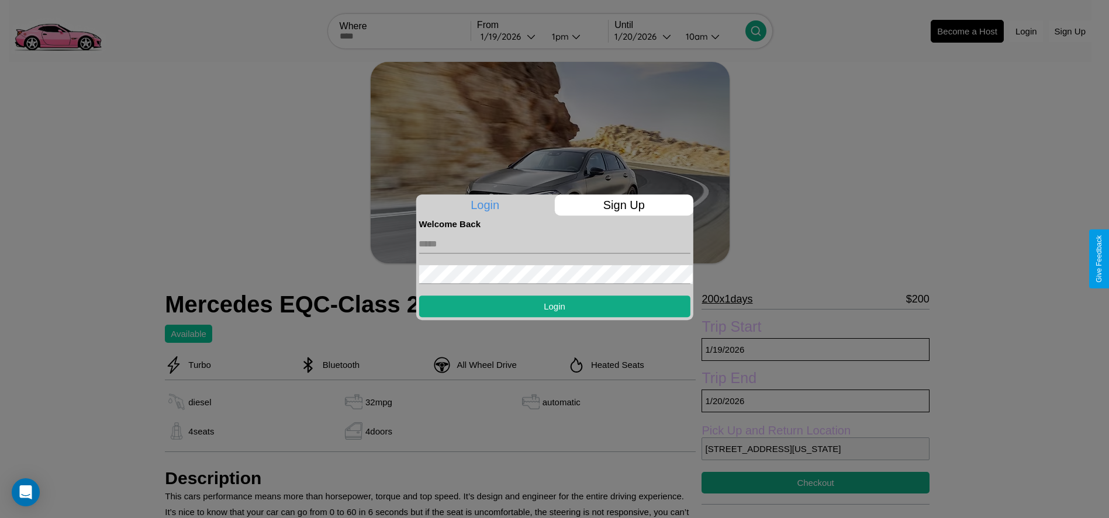
click at [737, 300] on p "200 x 1 days" at bounding box center [726, 299] width 51 height 19
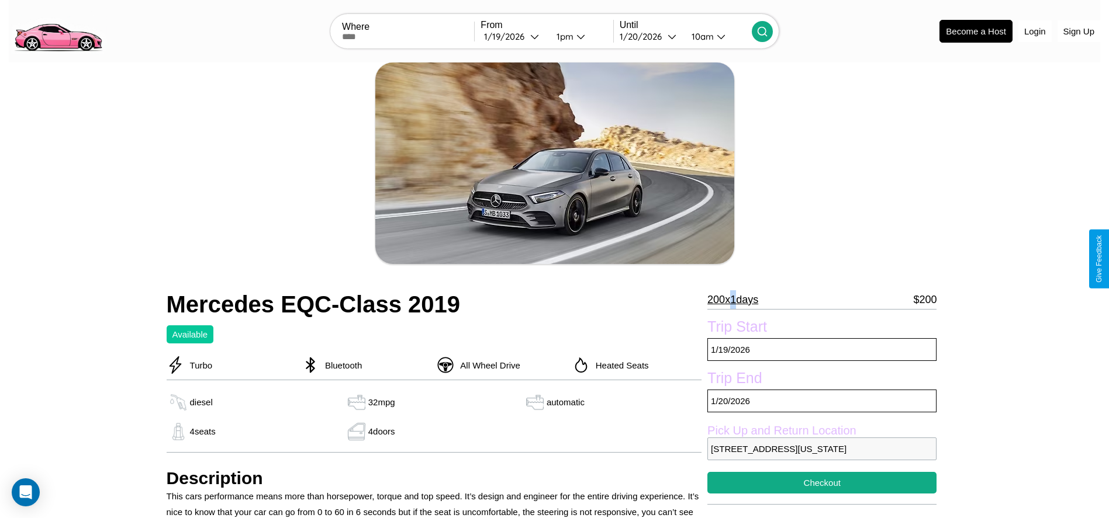
click at [737, 300] on p "200 x 1 days" at bounding box center [732, 300] width 51 height 19
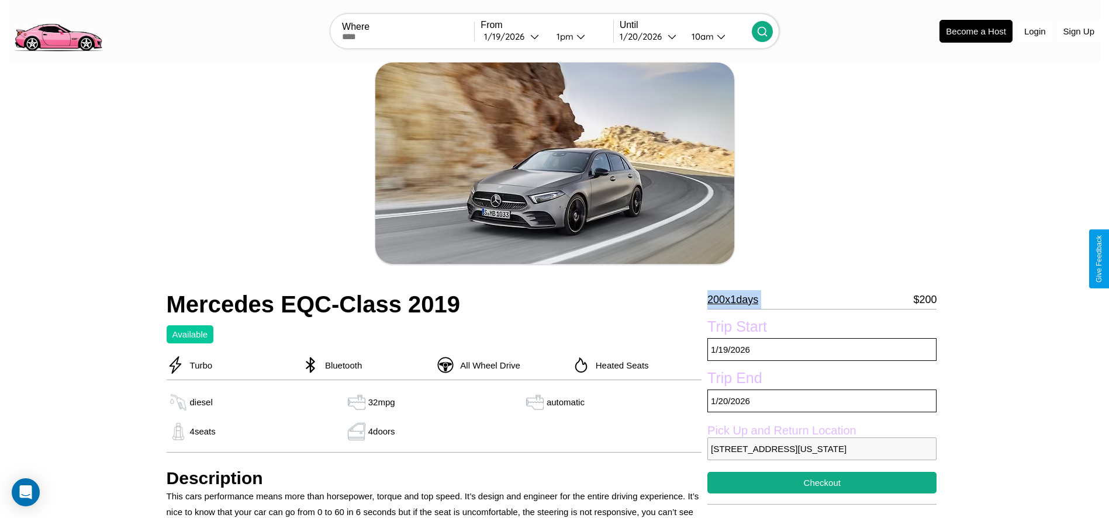
click at [737, 300] on p "200 x 1 days" at bounding box center [732, 300] width 51 height 19
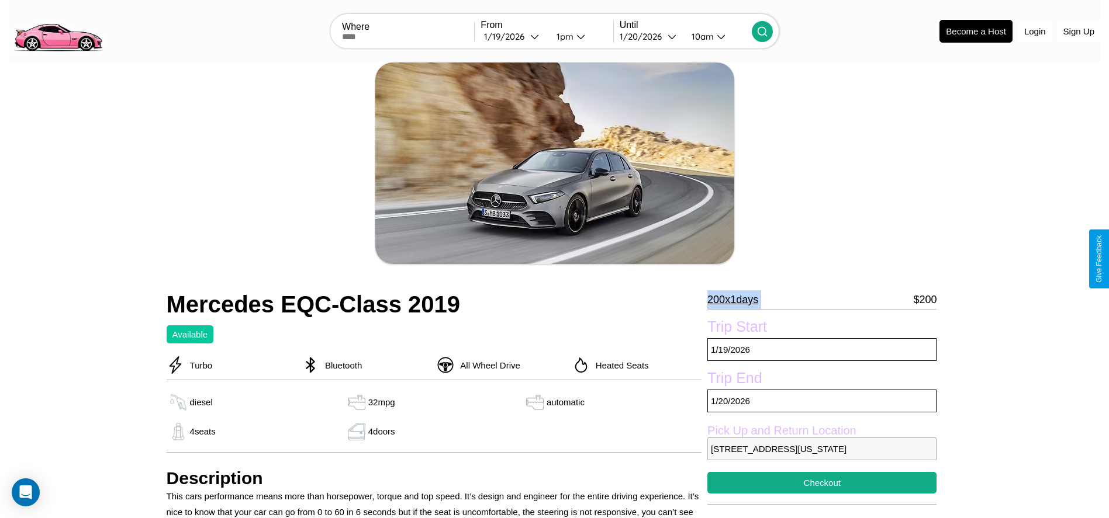
click at [737, 300] on p "200 x 1 days" at bounding box center [732, 300] width 51 height 19
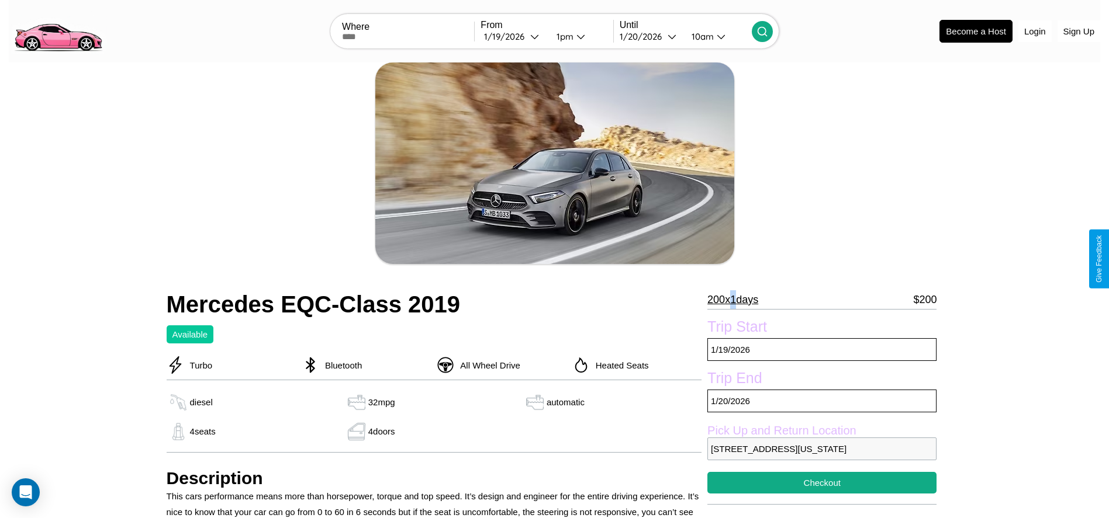
click at [737, 300] on p "200 x 1 days" at bounding box center [732, 300] width 51 height 19
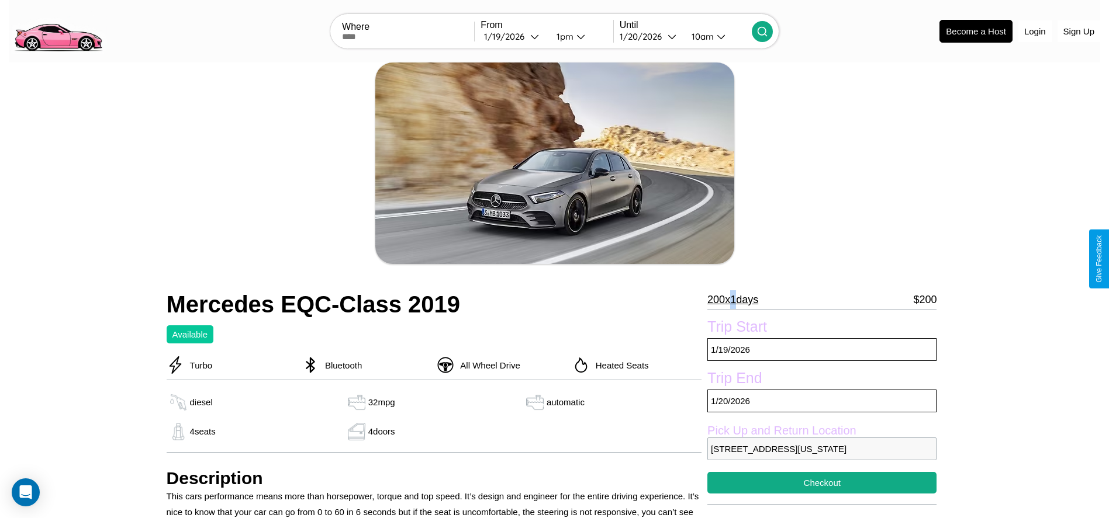
click at [737, 300] on p "200 x 1 days" at bounding box center [732, 300] width 51 height 19
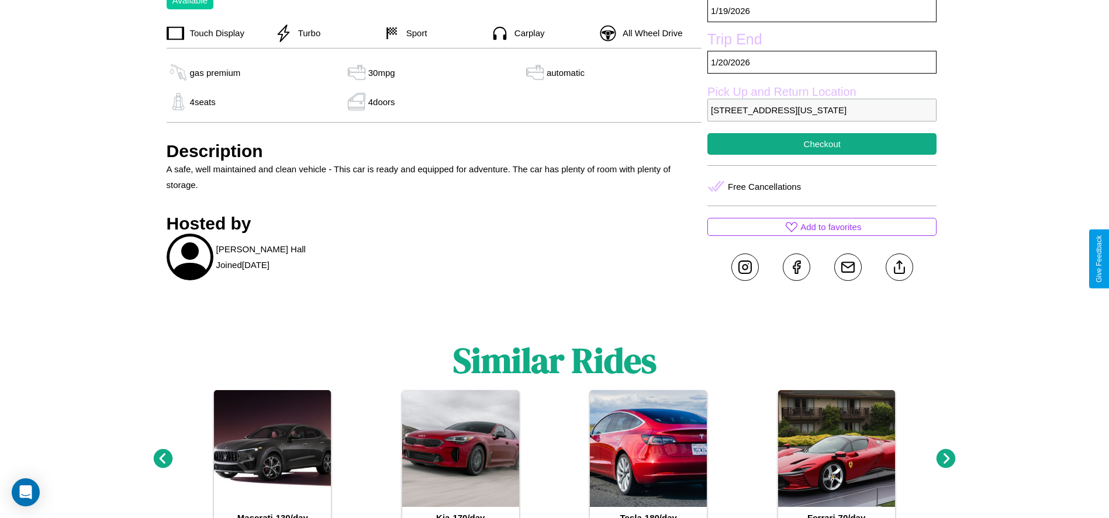
scroll to position [442, 0]
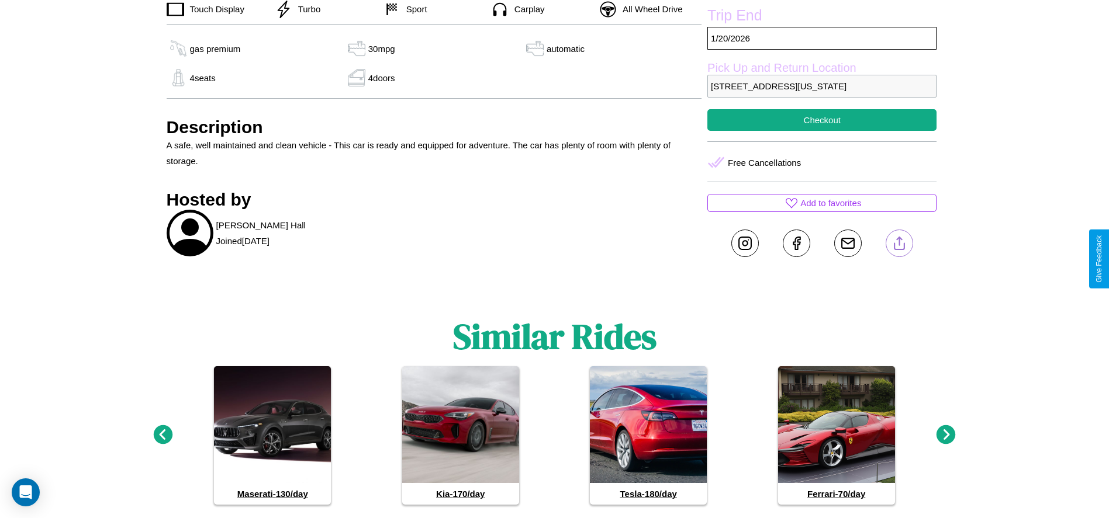
click at [899, 246] on line at bounding box center [899, 241] width 0 height 8
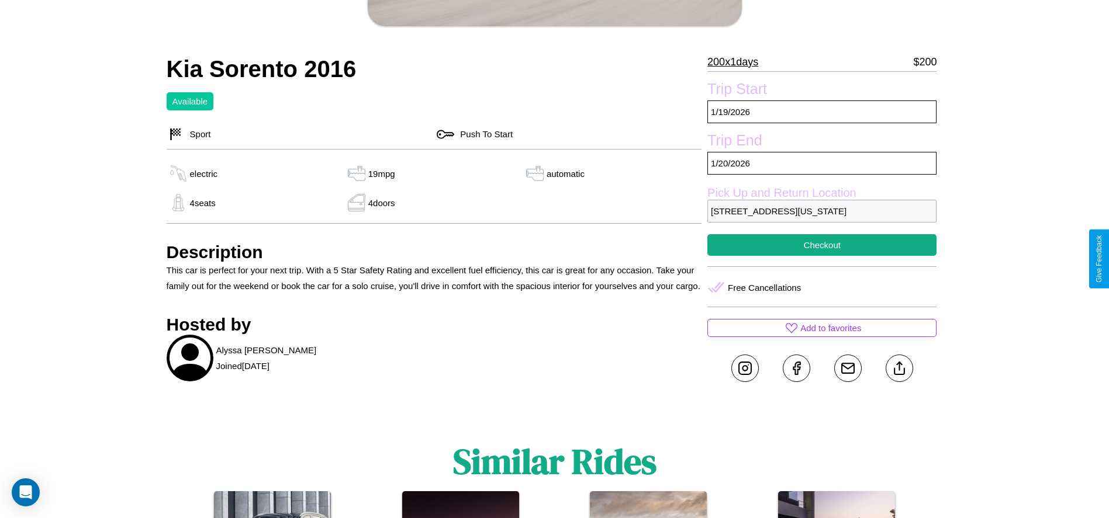
scroll to position [319, 0]
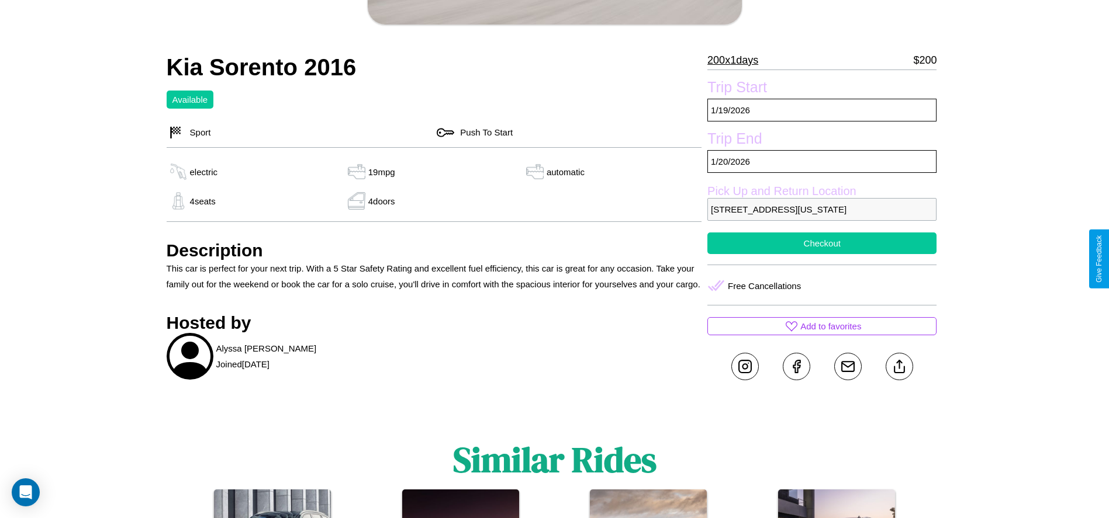
click at [822, 254] on button "Checkout" at bounding box center [821, 244] width 229 height 22
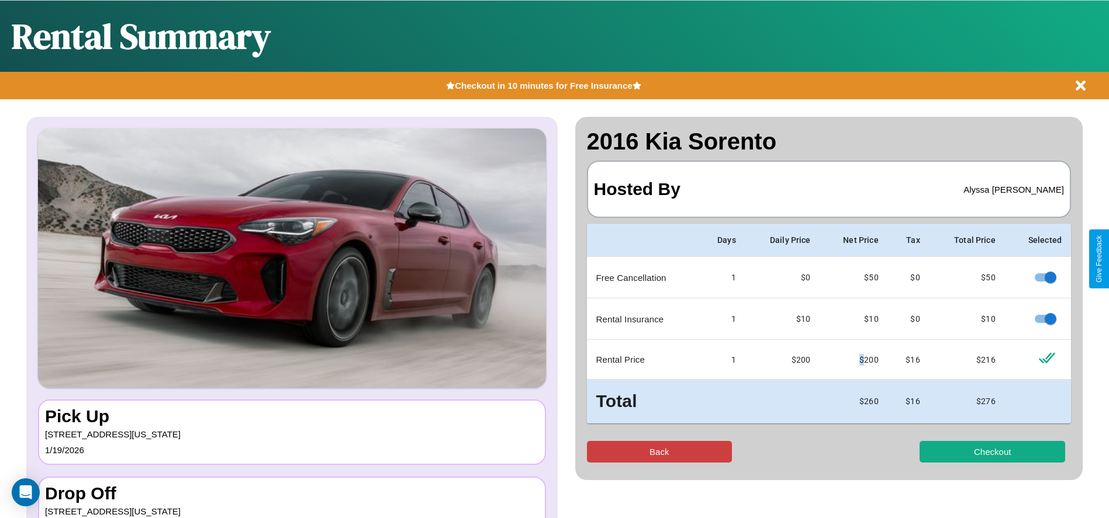
click at [659, 452] on button "Back" at bounding box center [660, 452] width 146 height 22
